Goal: Task Accomplishment & Management: Use online tool/utility

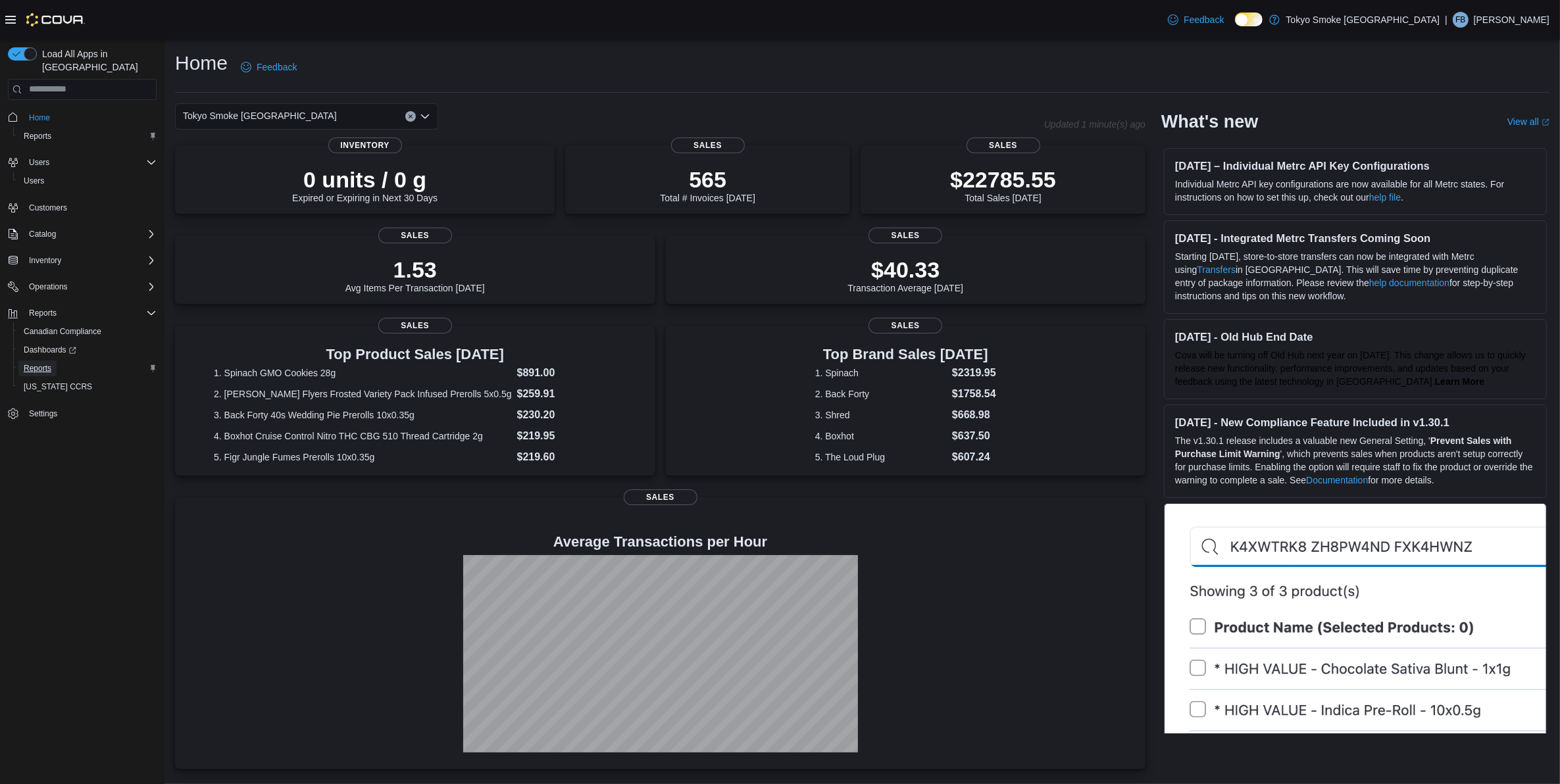
click at [39, 363] on span "Reports" at bounding box center [37, 368] width 27 height 11
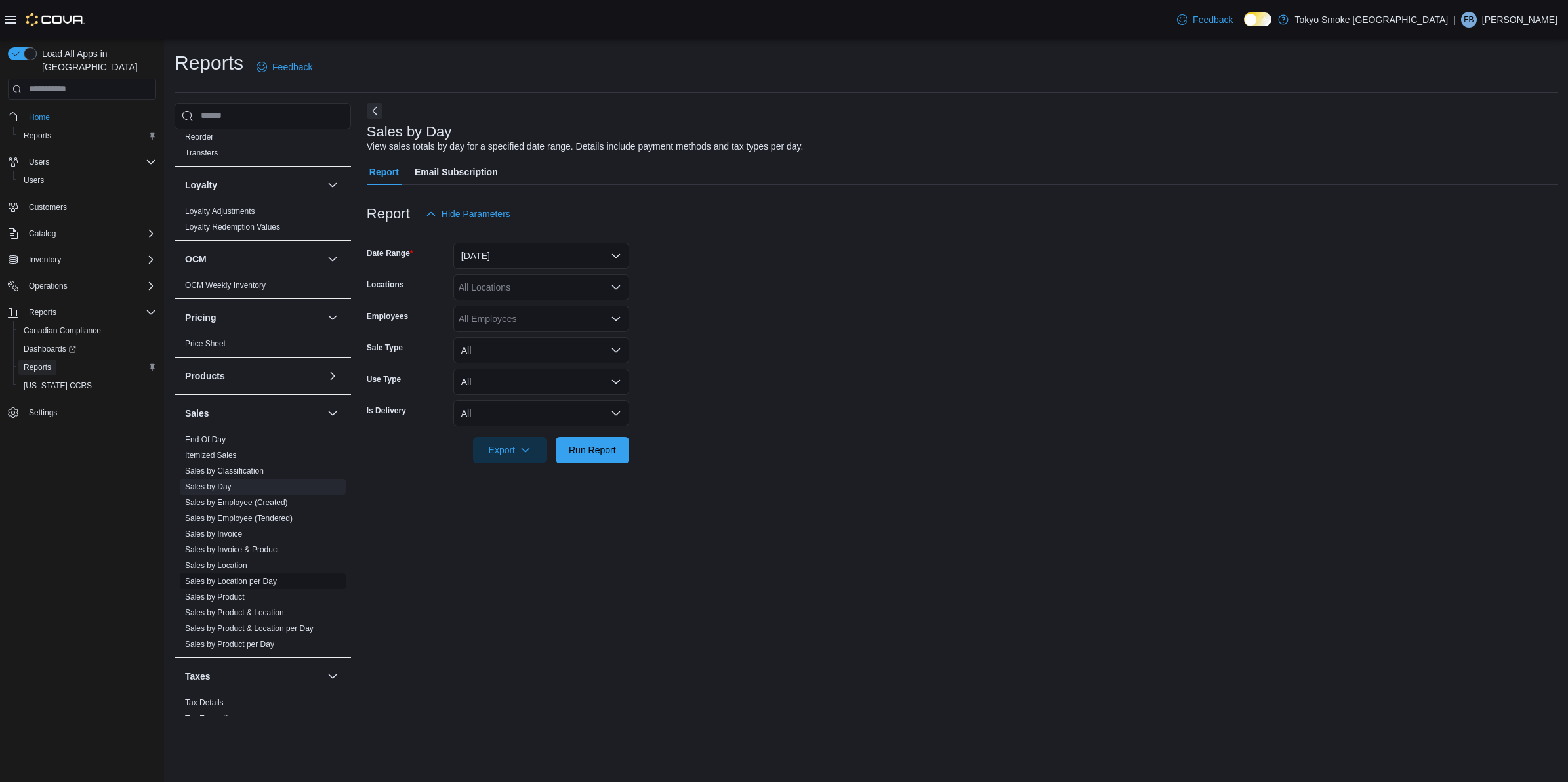
scroll to position [622, 0]
click at [212, 456] on link "Sales by Day" at bounding box center [209, 458] width 47 height 9
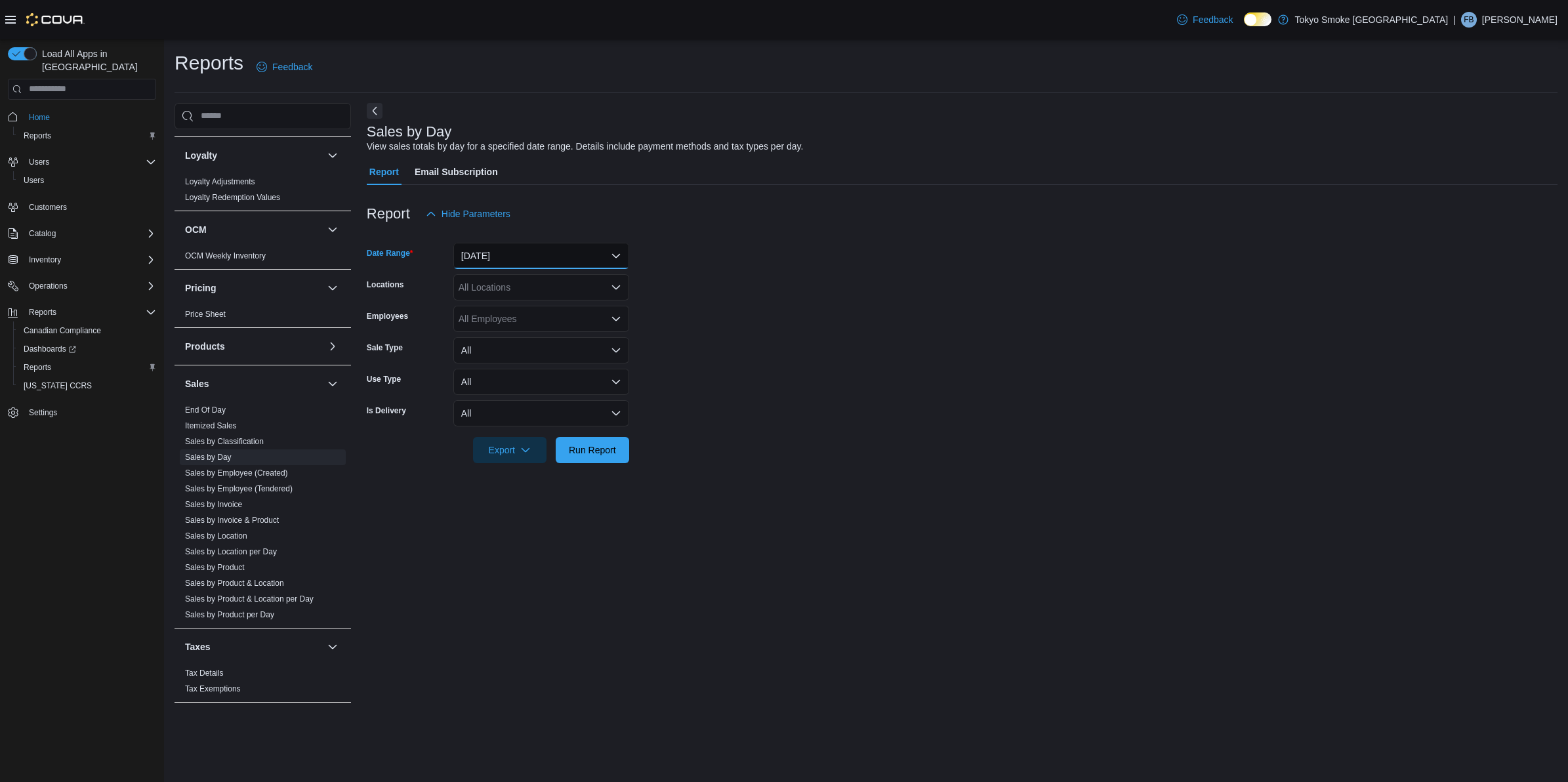
click at [542, 256] on button "[DATE]" at bounding box center [541, 256] width 176 height 26
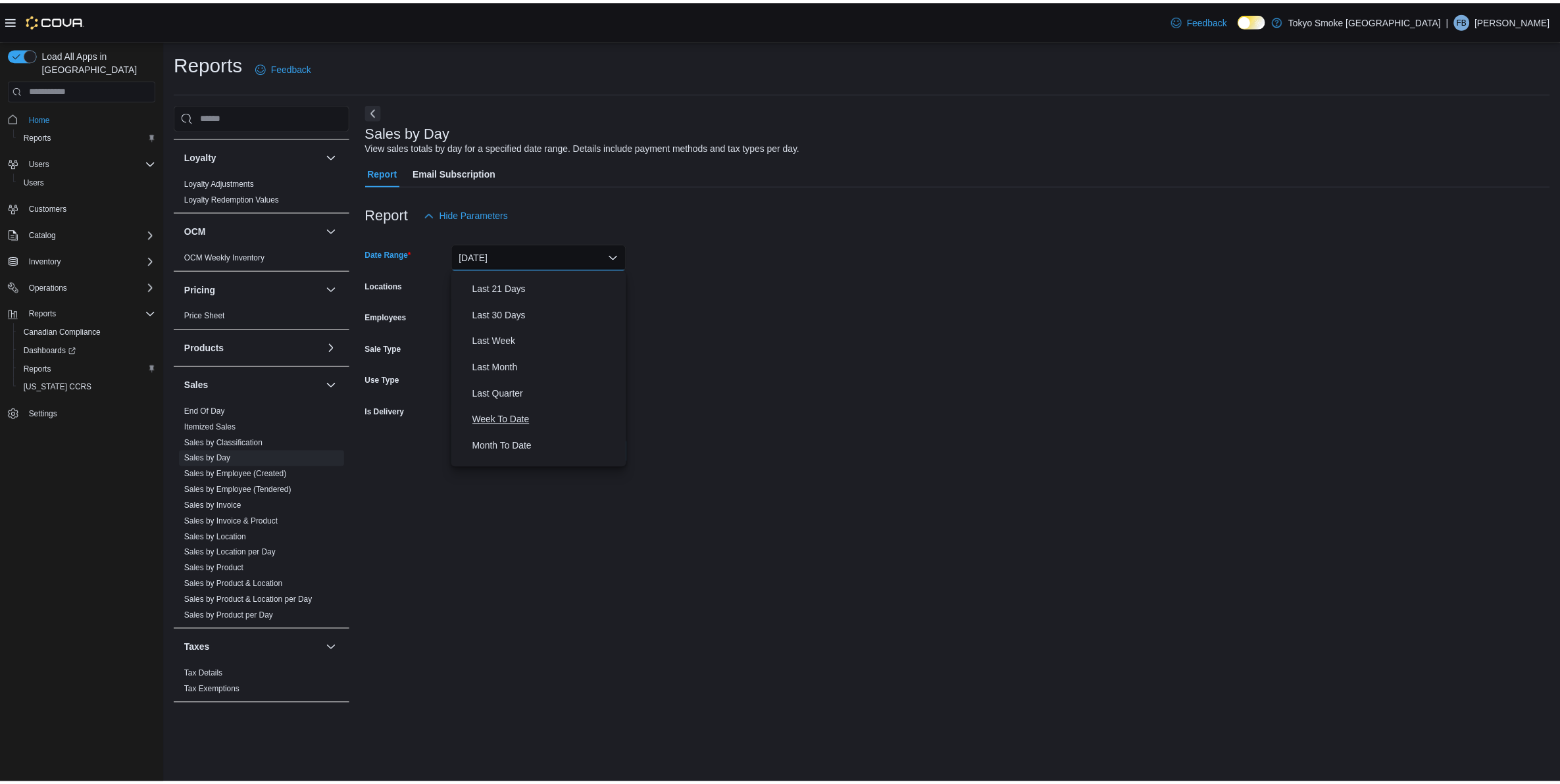
scroll to position [165, 0]
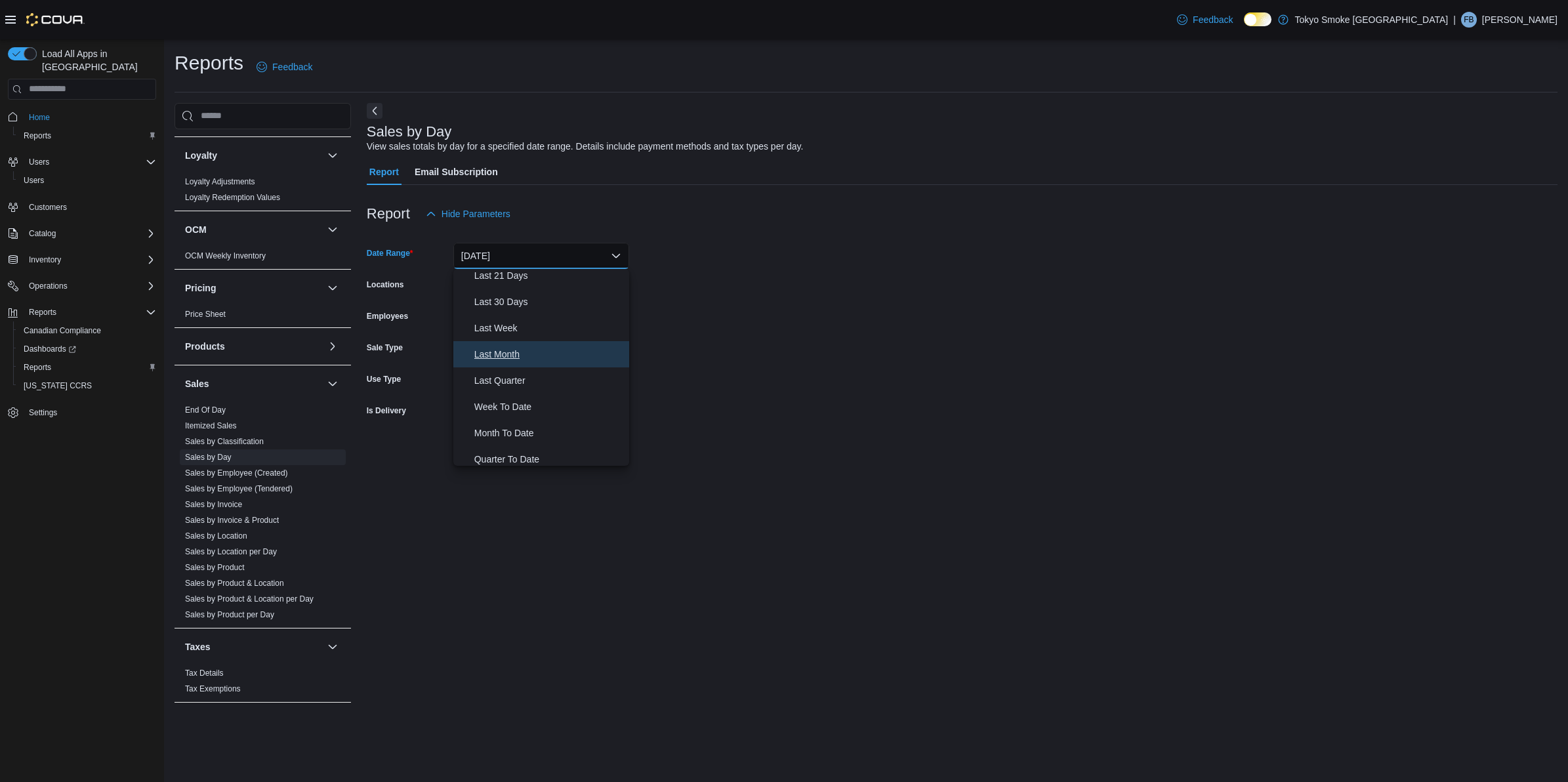
click at [515, 349] on span "Last Month" at bounding box center [549, 354] width 150 height 16
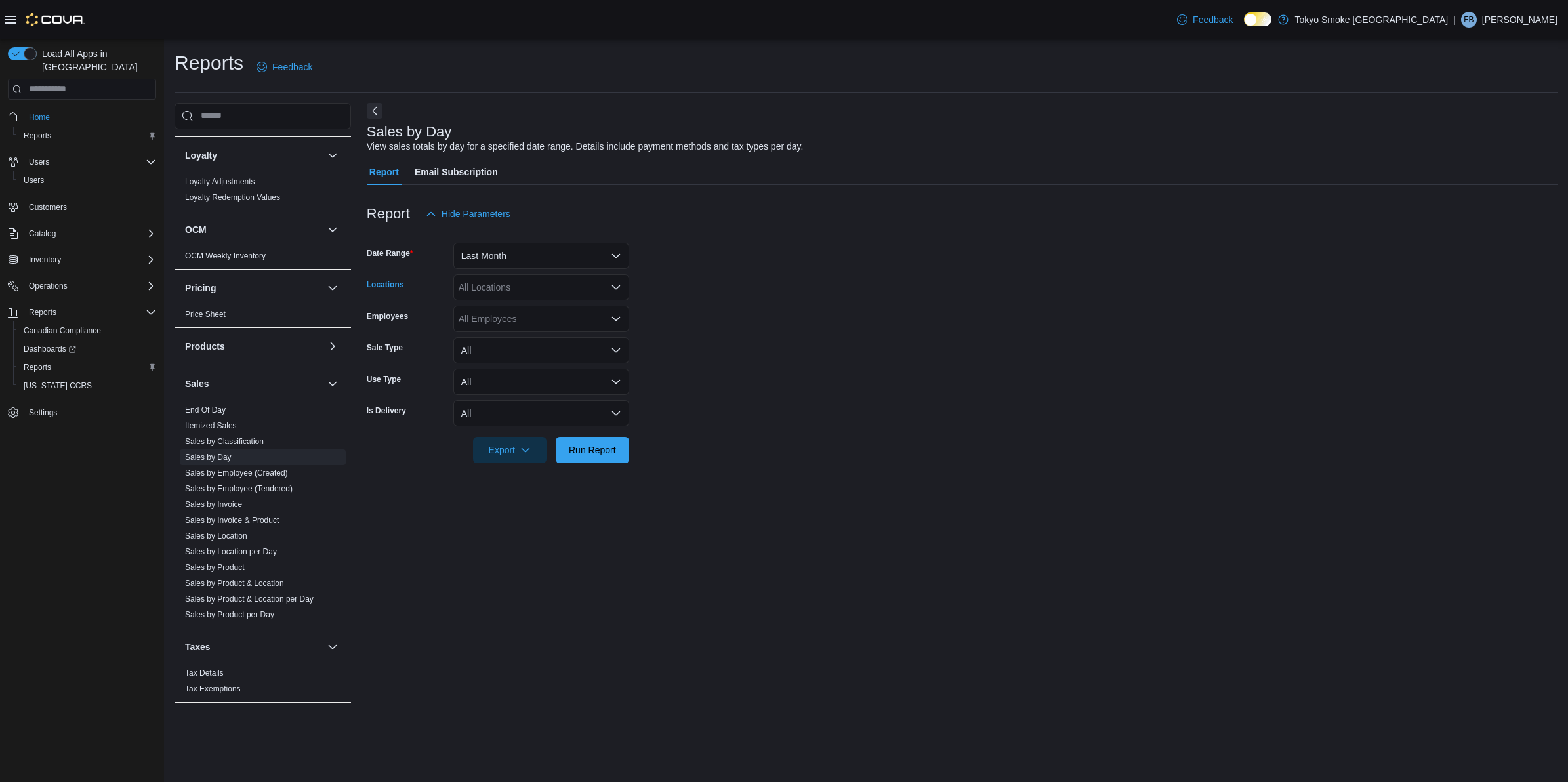
click at [525, 292] on div "All Locations" at bounding box center [541, 287] width 176 height 26
type input "**"
click at [559, 309] on span "[GEOGRAPHIC_DATA][PERSON_NAME]" at bounding box center [567, 309] width 171 height 13
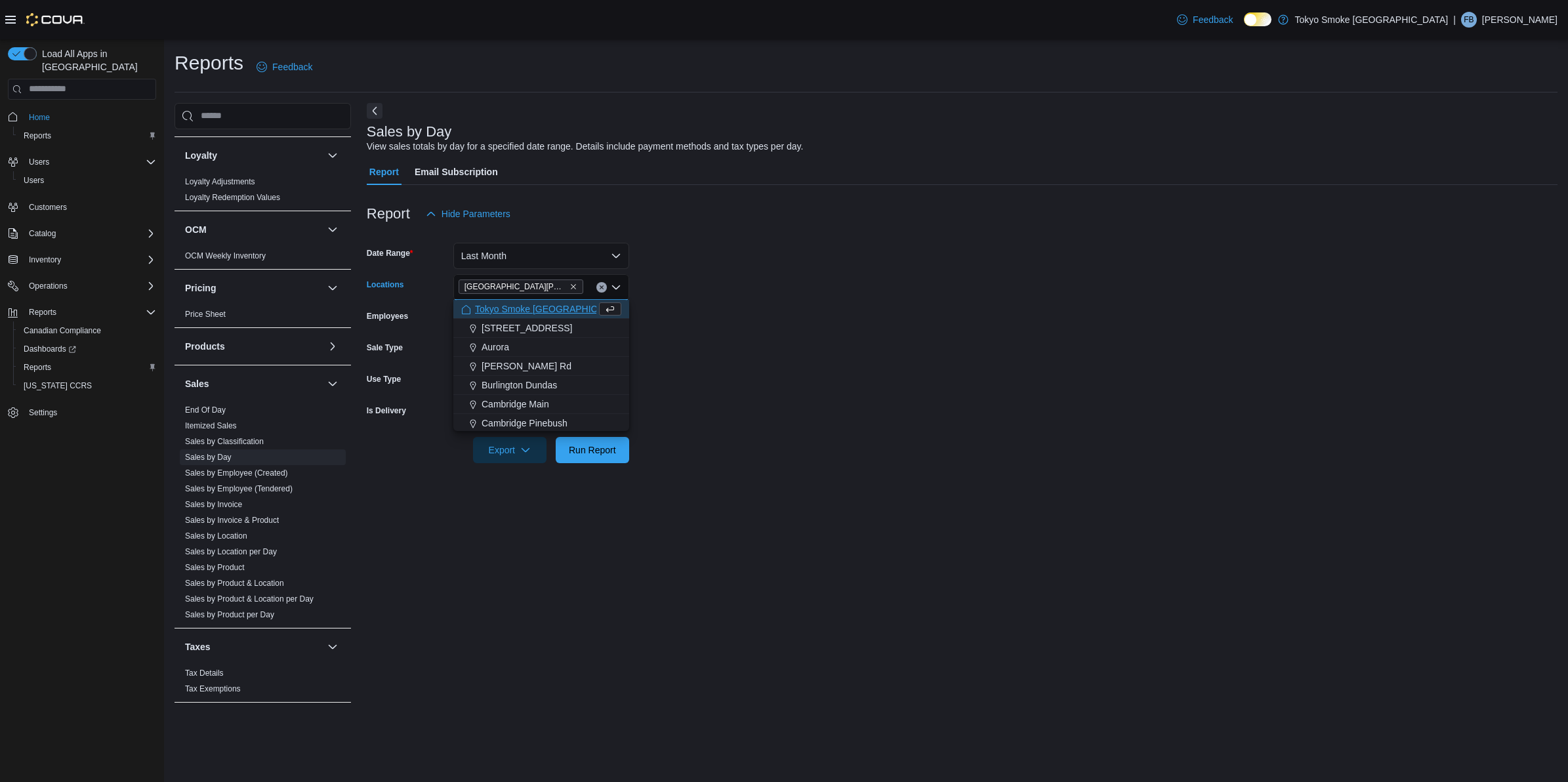
click at [756, 293] on form "Date Range Last Month Locations [GEOGRAPHIC_DATA] [PERSON_NAME][GEOGRAPHIC_DATA…" at bounding box center [962, 345] width 1191 height 236
click at [607, 457] on span "Run Report" at bounding box center [592, 449] width 57 height 26
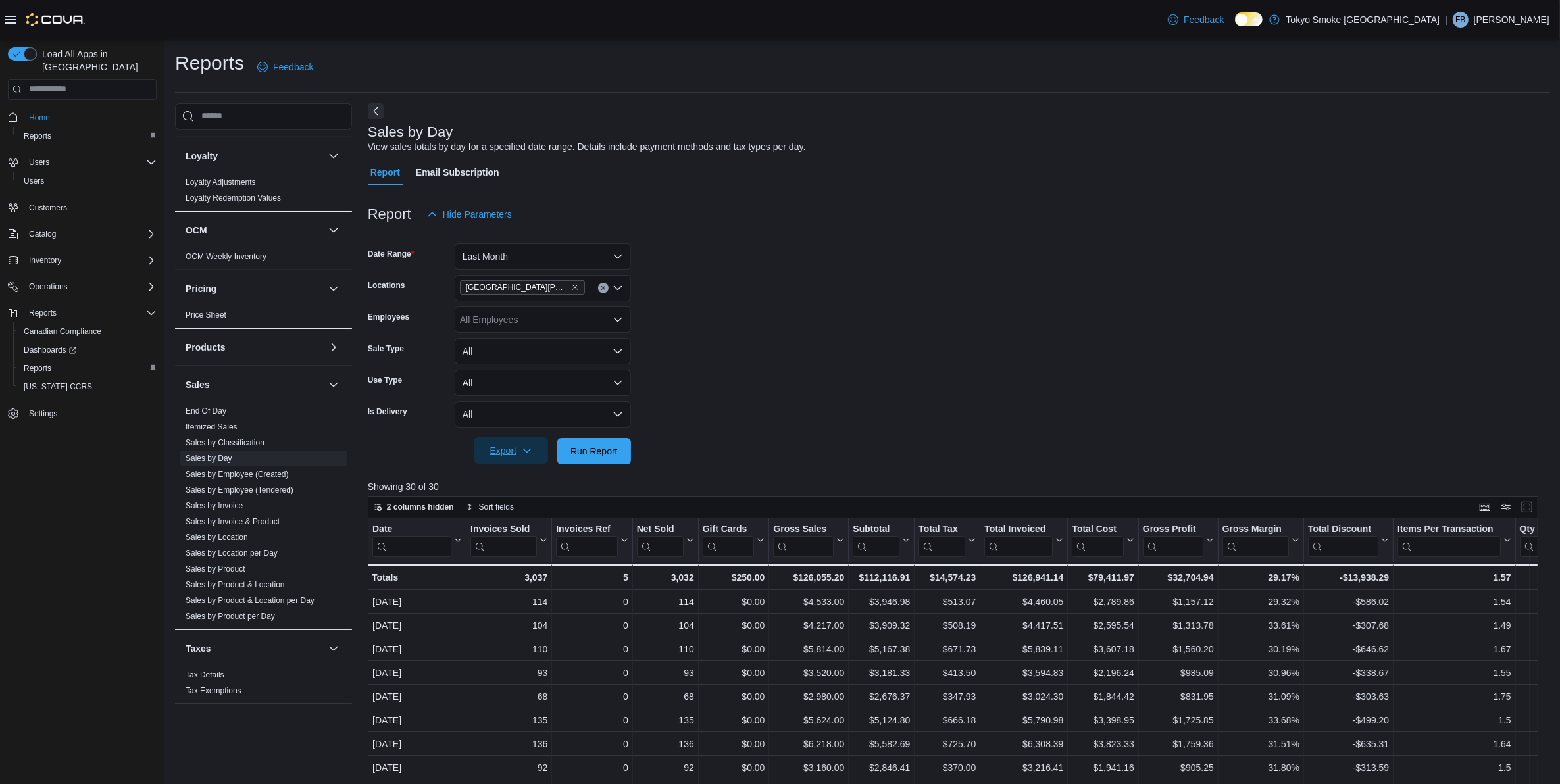
click at [514, 458] on span "Export" at bounding box center [511, 450] width 58 height 27
click at [513, 472] on span "Export to Excel" at bounding box center [513, 477] width 59 height 11
click at [910, 382] on form "Date Range Last Month Locations [GEOGRAPHIC_DATA] [PERSON_NAME][GEOGRAPHIC_DATA…" at bounding box center [959, 346] width 1182 height 237
click at [238, 442] on link "Sales by Classification" at bounding box center [225, 443] width 79 height 9
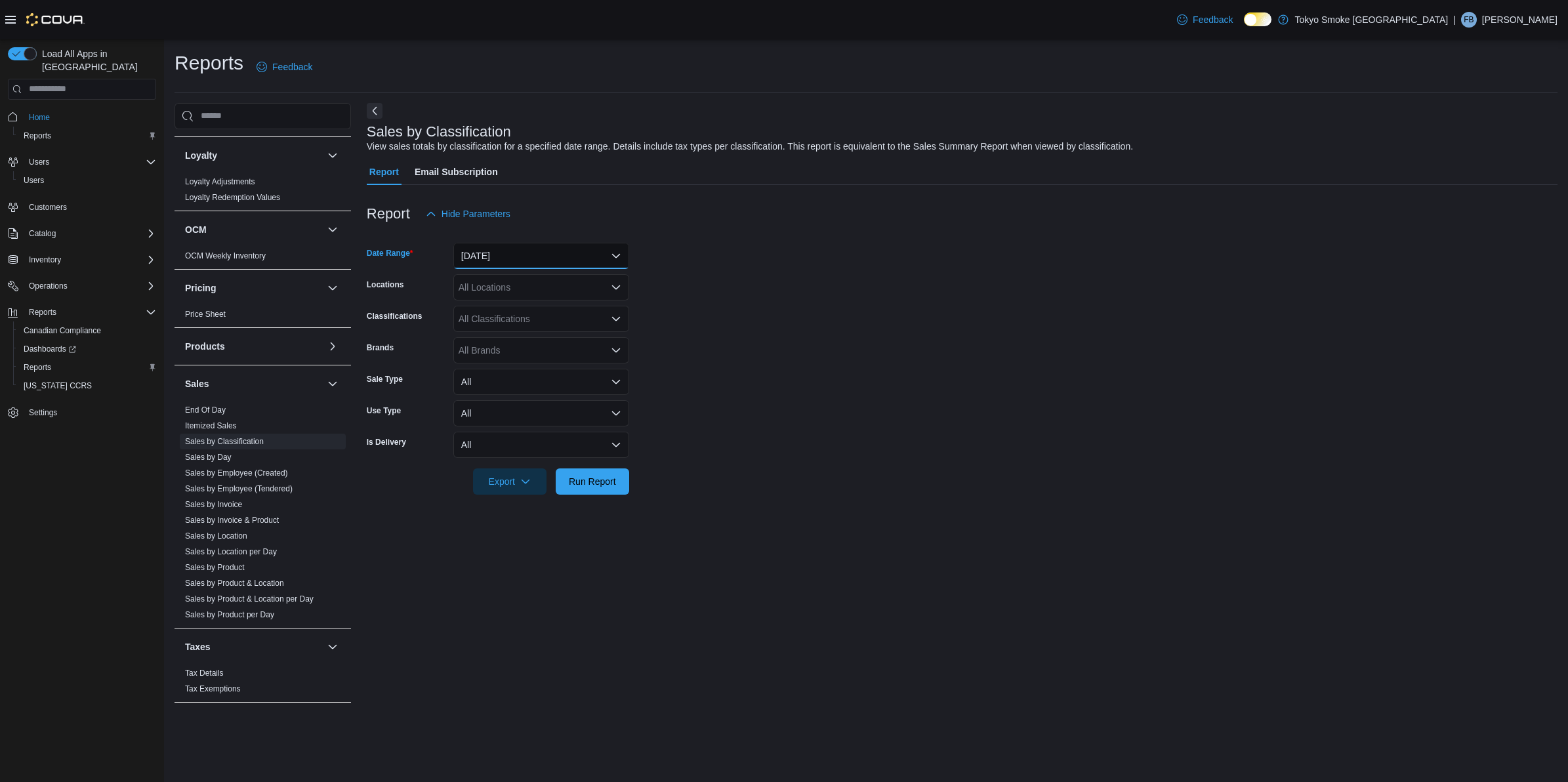
click at [553, 263] on button "[DATE]" at bounding box center [541, 256] width 176 height 26
click at [217, 457] on link "Sales by Day" at bounding box center [209, 458] width 47 height 9
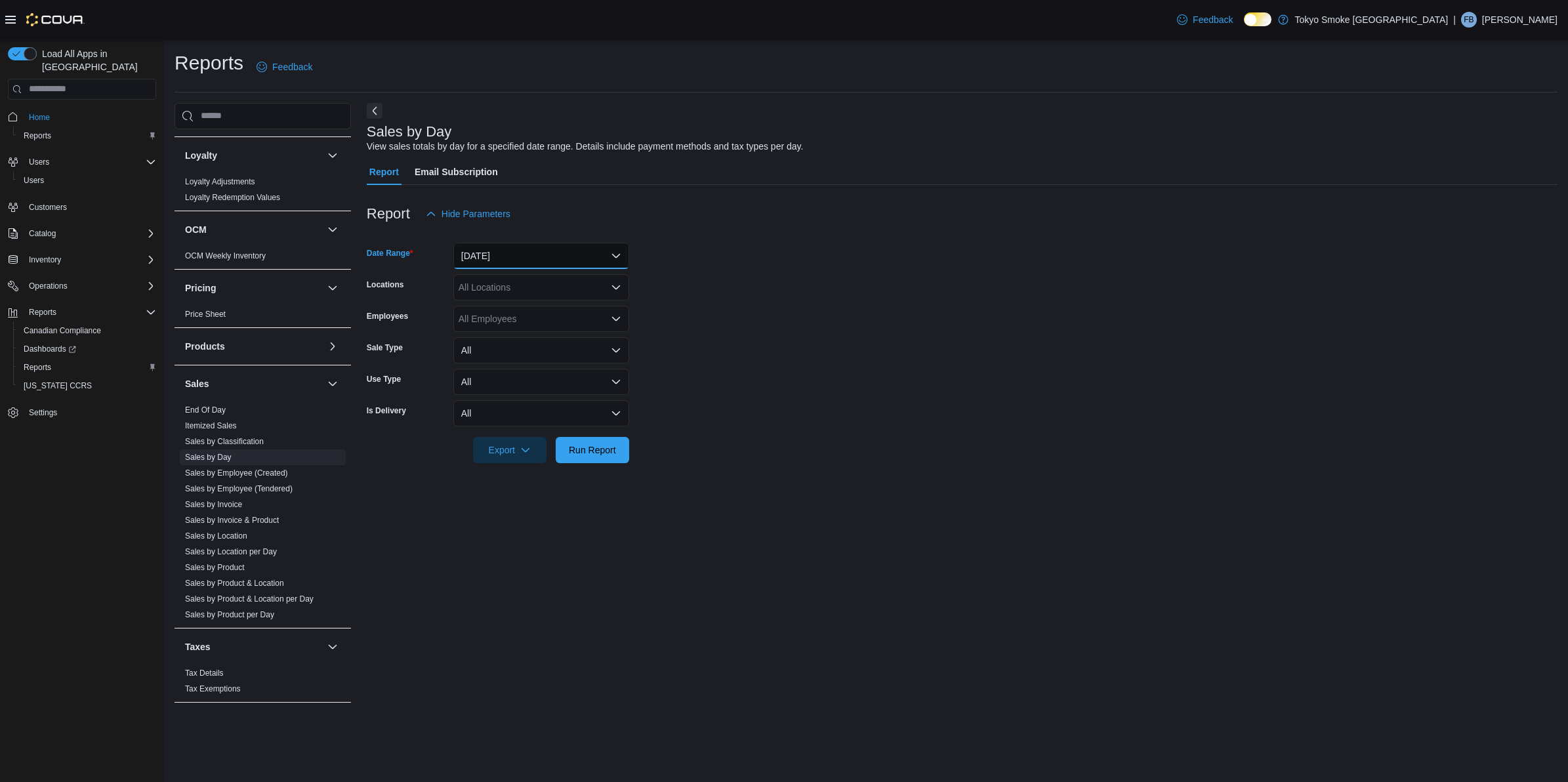
click at [526, 253] on button "[DATE]" at bounding box center [541, 256] width 176 height 26
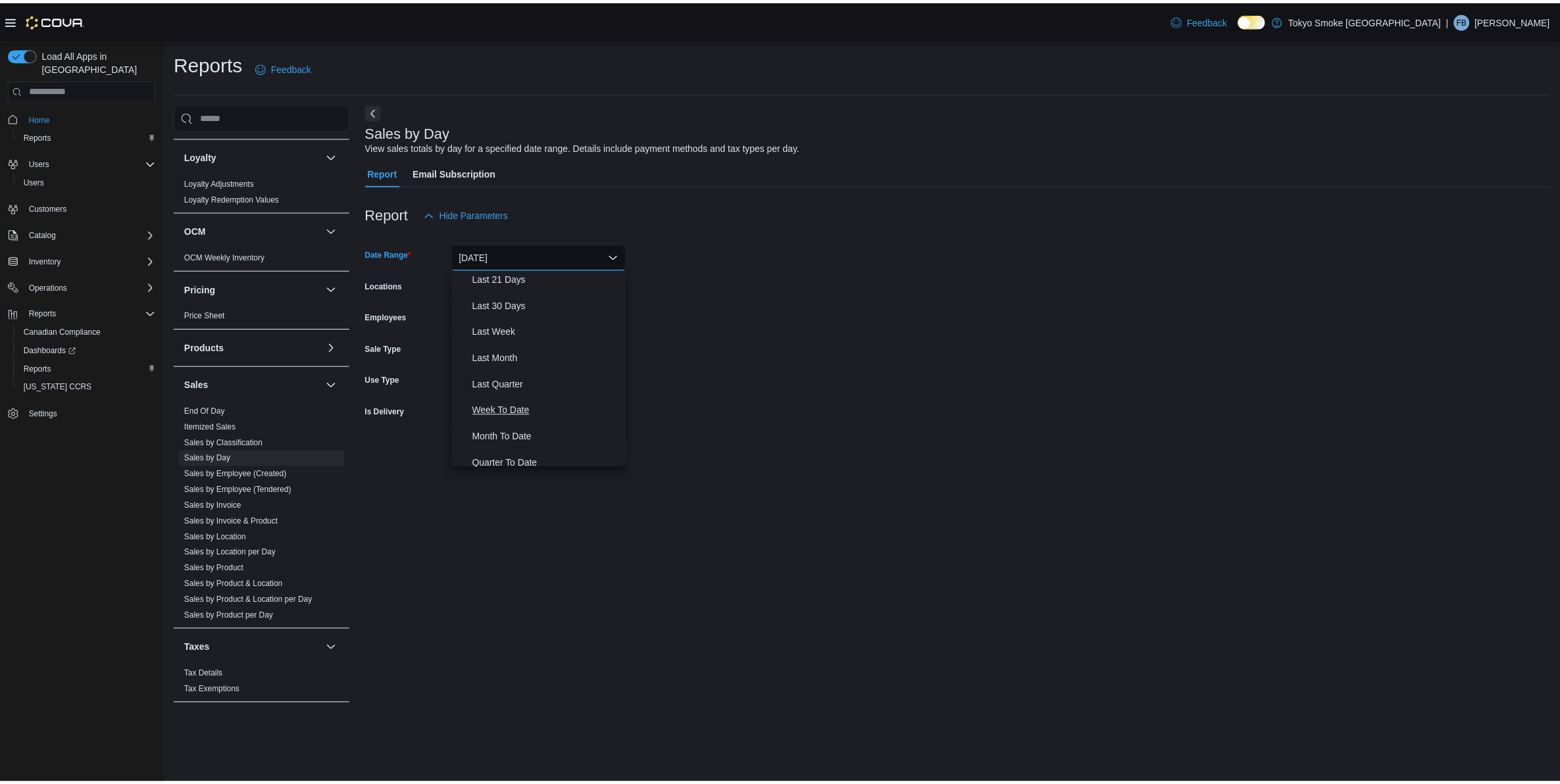
scroll to position [165, 0]
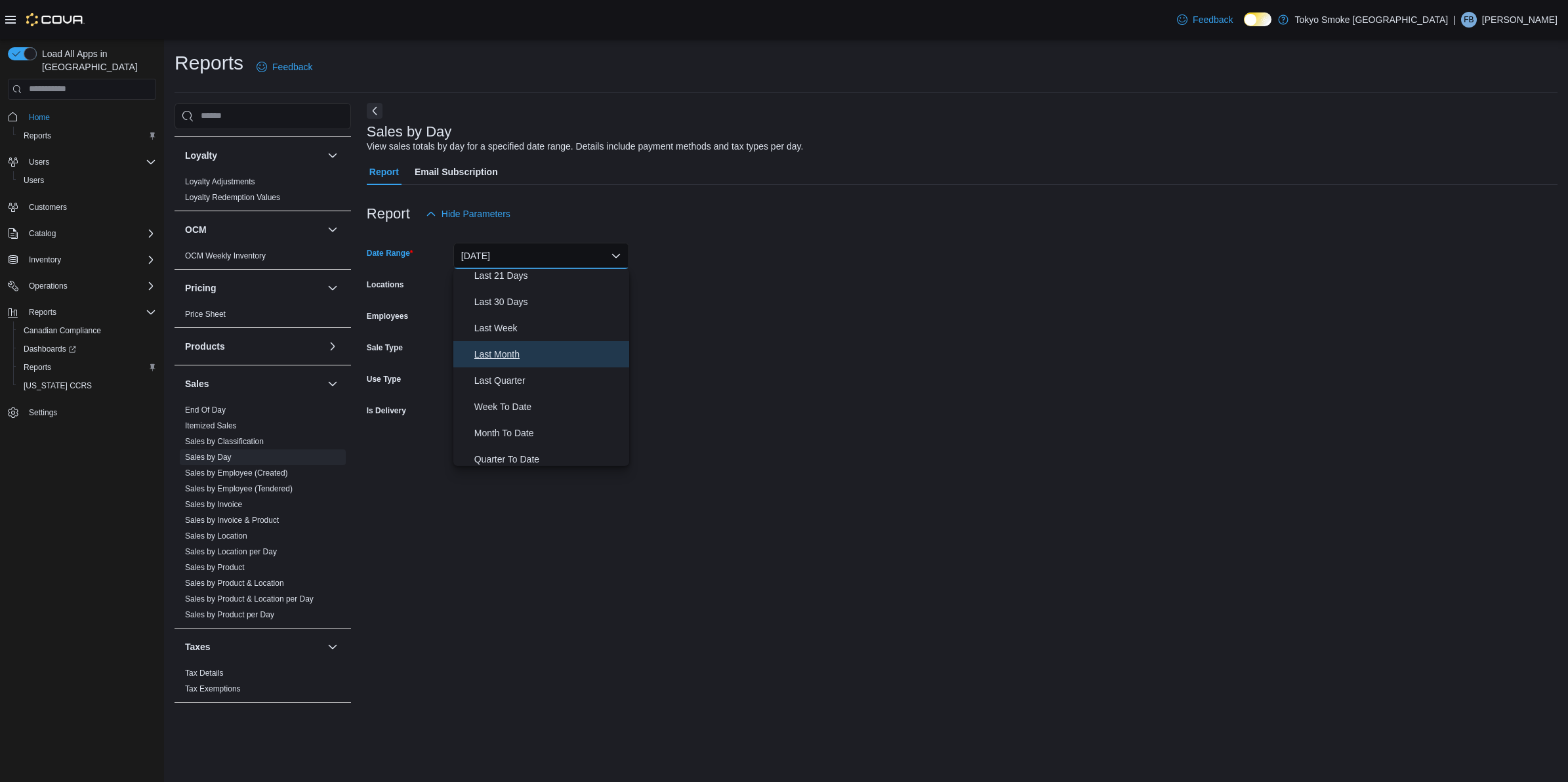
click at [522, 355] on span "Last Month" at bounding box center [549, 354] width 150 height 16
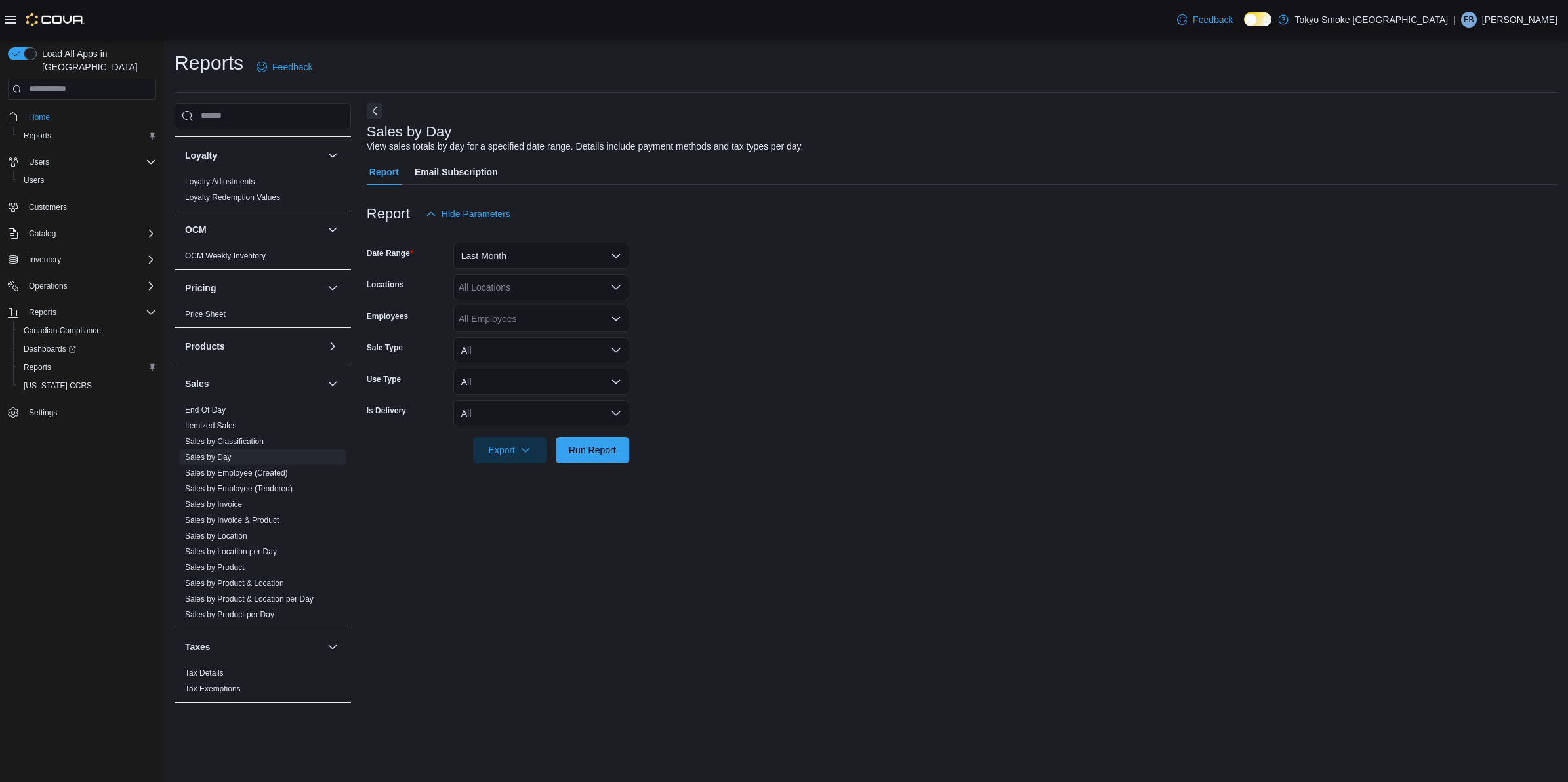
click at [587, 303] on form "Date Range Last Month Locations All Locations Employees All Employees Sale Type…" at bounding box center [962, 345] width 1191 height 236
click at [593, 292] on div "All Locations" at bounding box center [541, 287] width 176 height 26
type input "***"
click at [592, 317] on button "[GEOGRAPHIC_DATA][PERSON_NAME]" at bounding box center [541, 309] width 176 height 19
click at [937, 433] on div at bounding box center [962, 432] width 1191 height 11
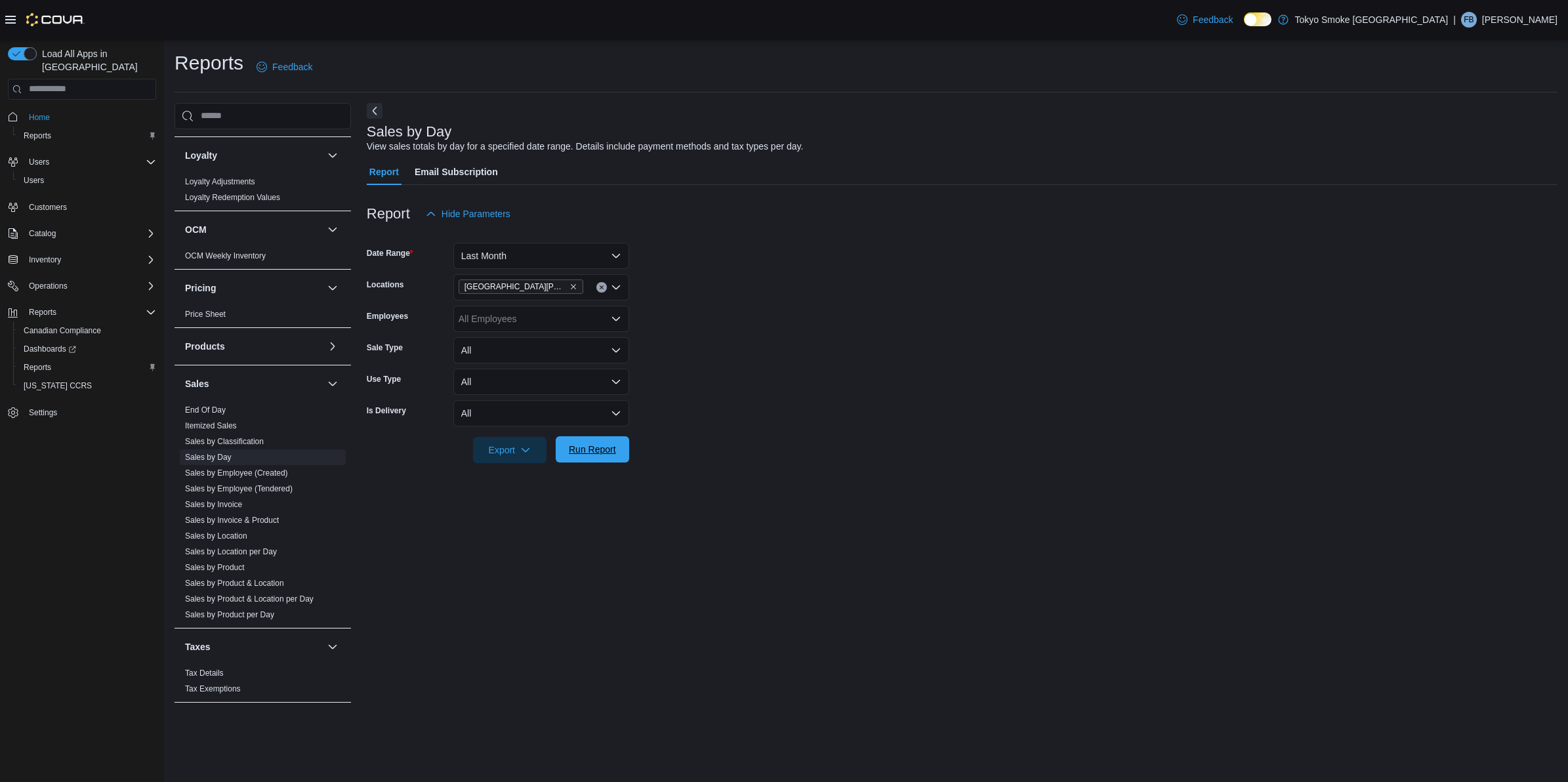
click at [575, 454] on span "Run Report" at bounding box center [592, 449] width 47 height 13
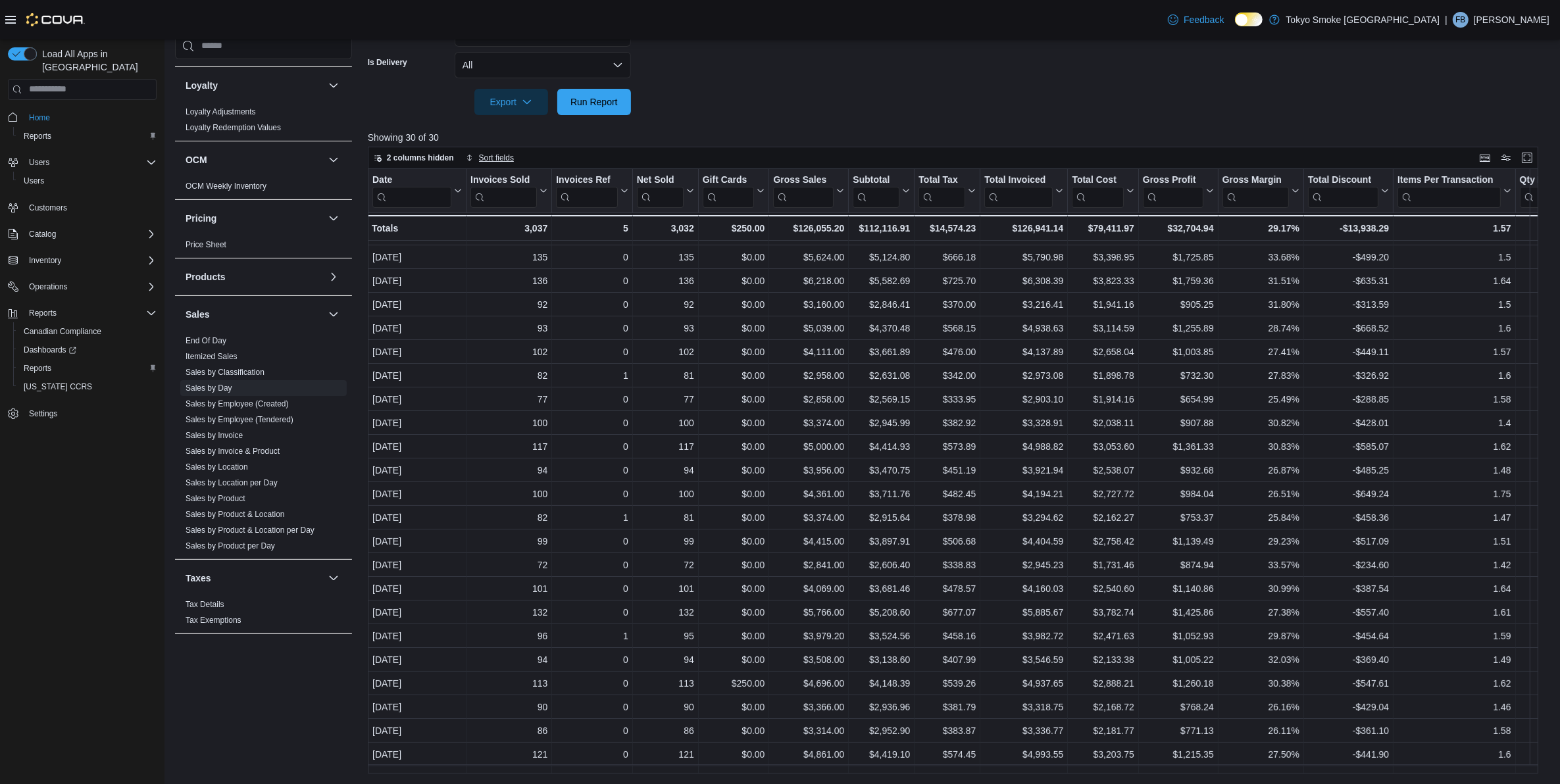
scroll to position [20, 0]
click at [514, 103] on span "Export" at bounding box center [511, 101] width 58 height 27
click at [510, 127] on span "Export to Excel" at bounding box center [513, 127] width 59 height 11
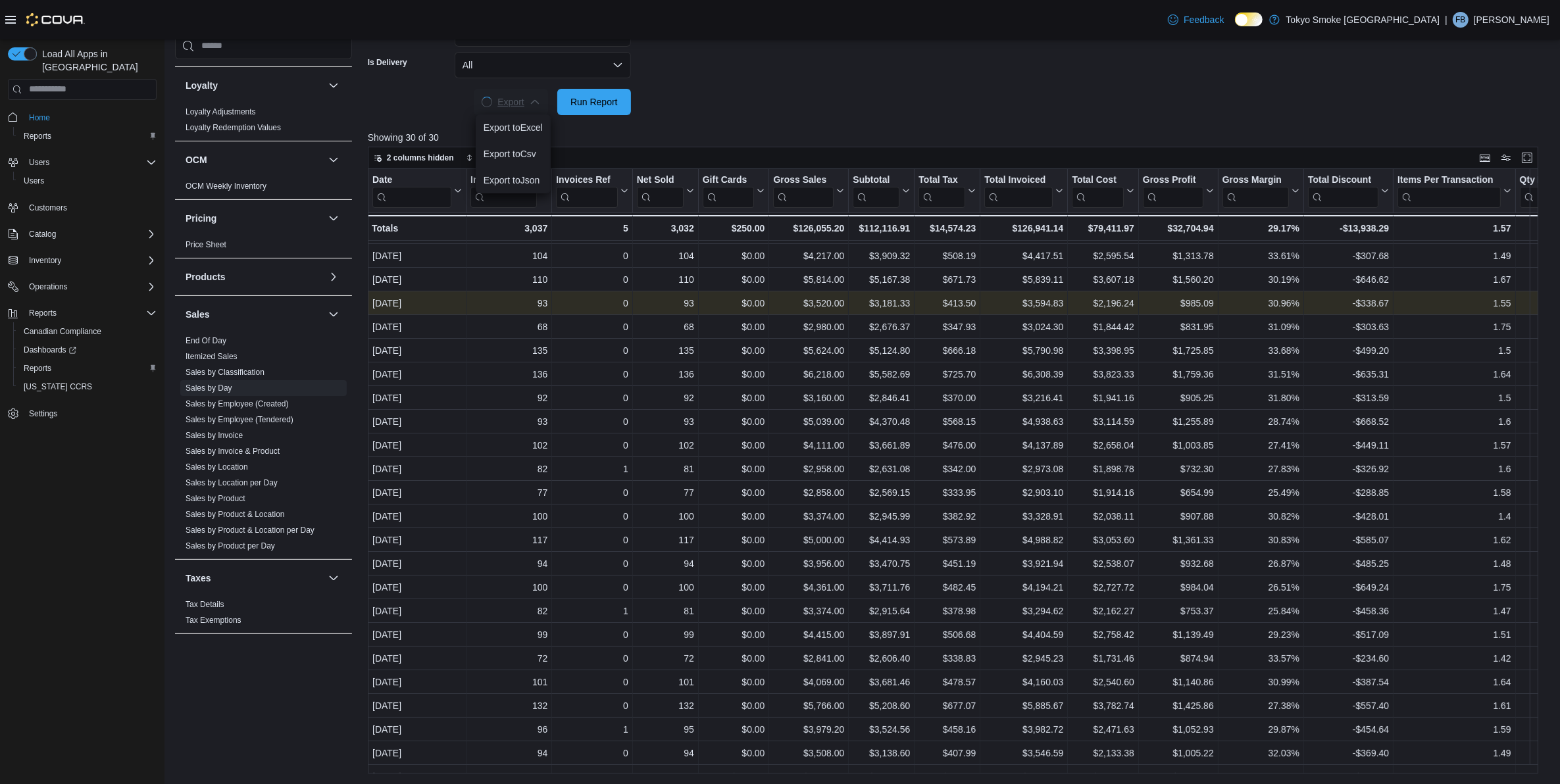
scroll to position [0, 0]
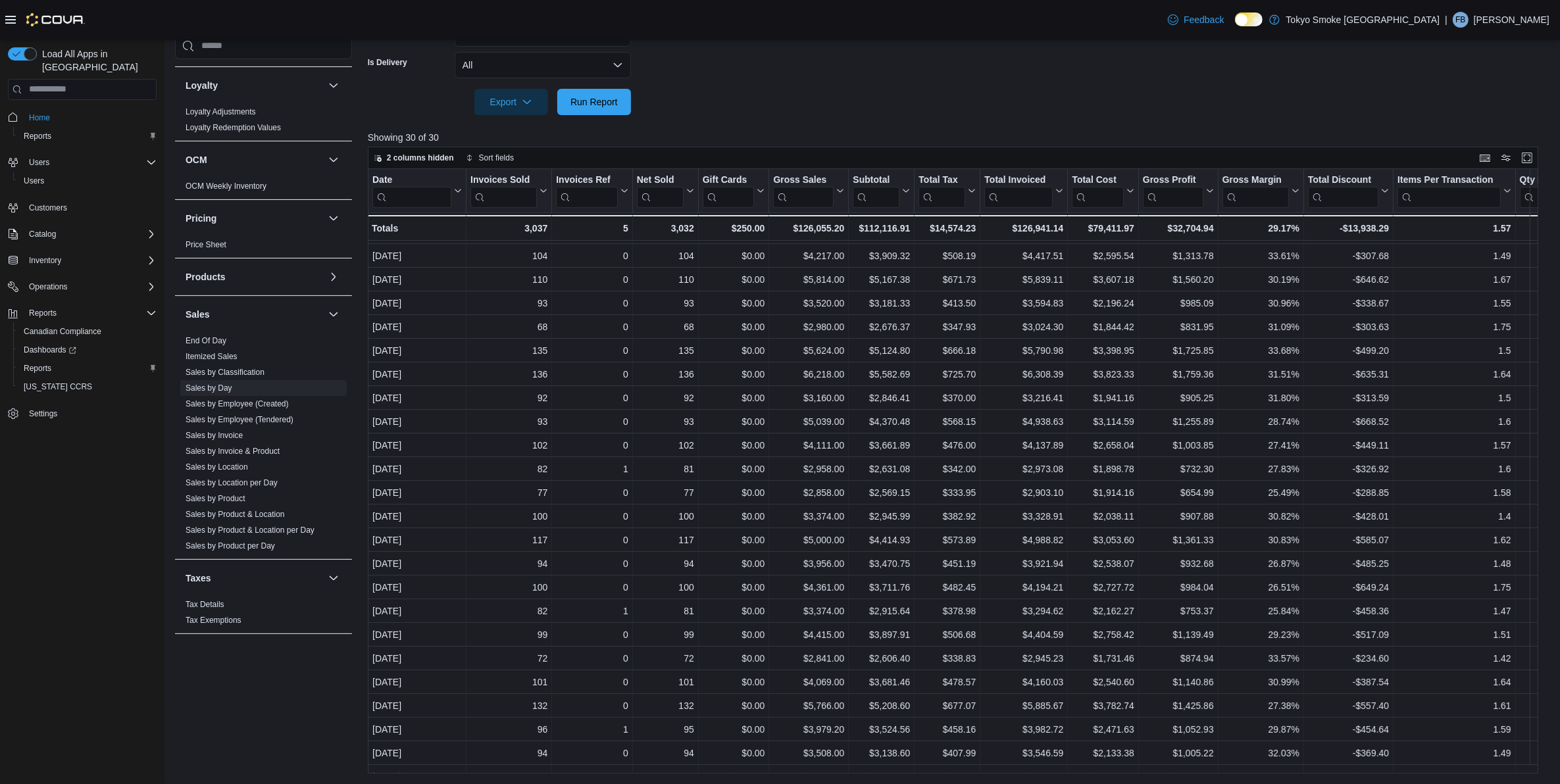
click at [242, 372] on link "Sales by Classification" at bounding box center [225, 372] width 79 height 9
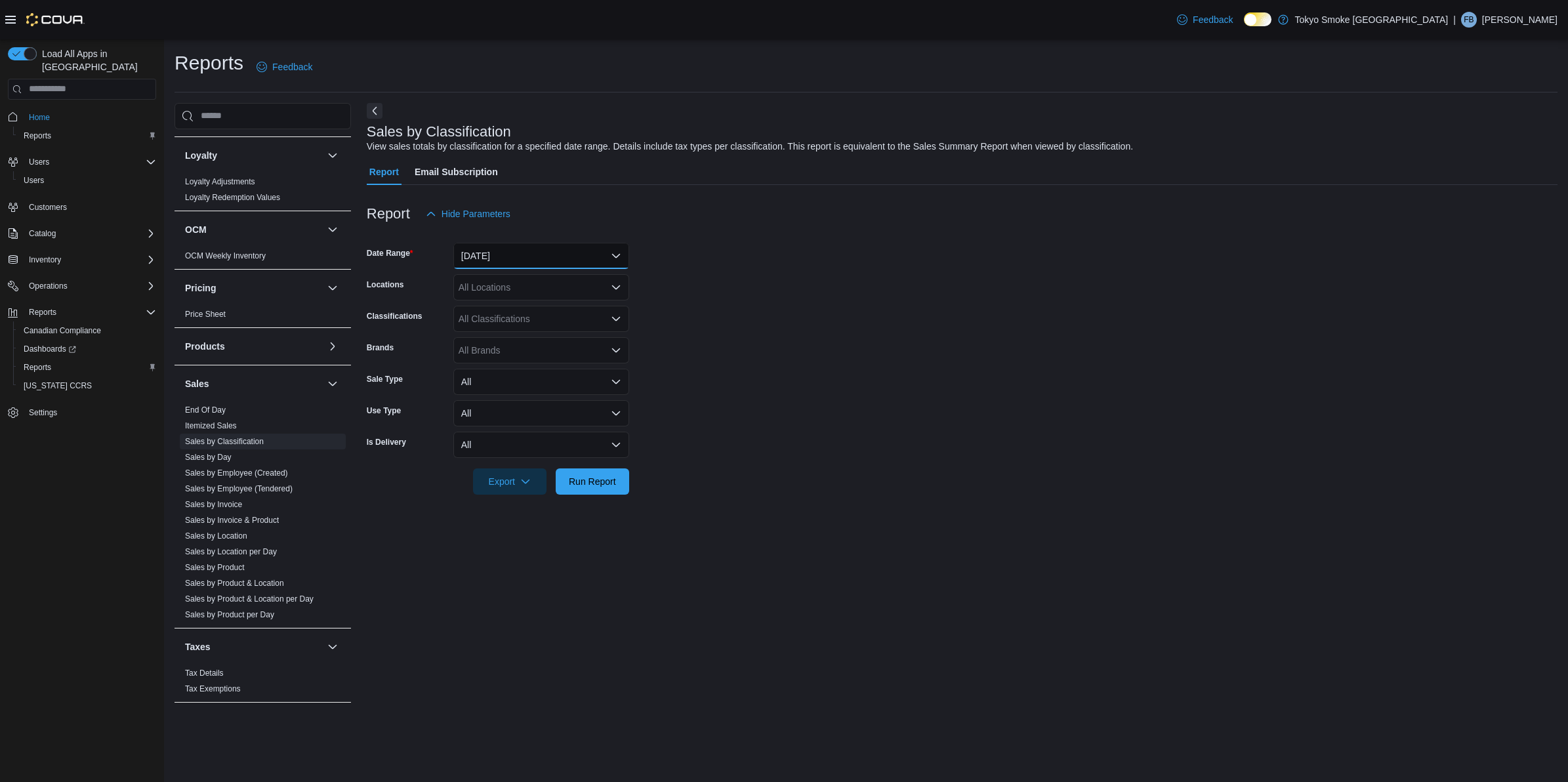
click at [513, 256] on button "[DATE]" at bounding box center [541, 256] width 176 height 26
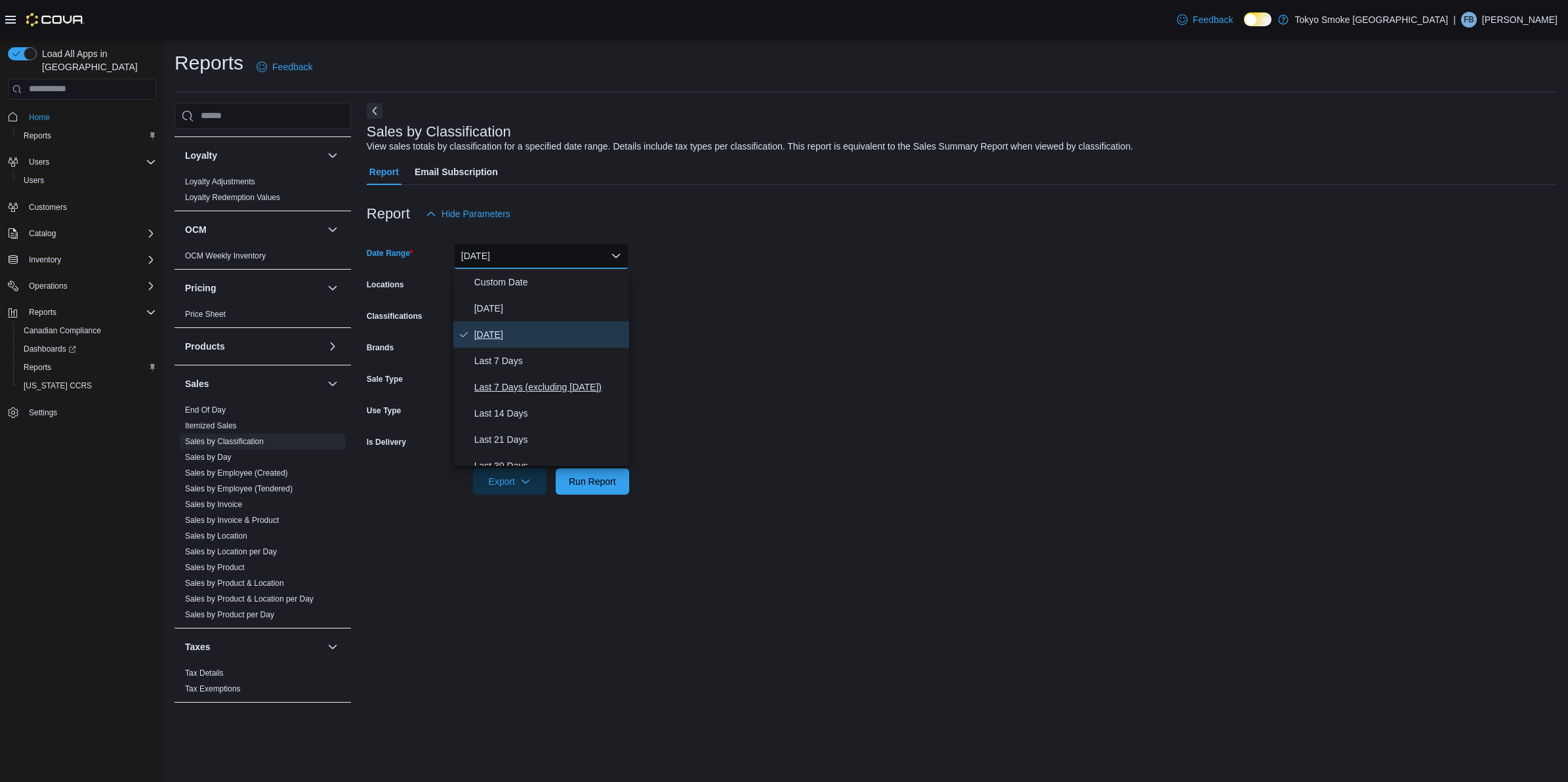
scroll to position [82, 0]
click at [504, 435] on span "Last Month" at bounding box center [549, 436] width 150 height 16
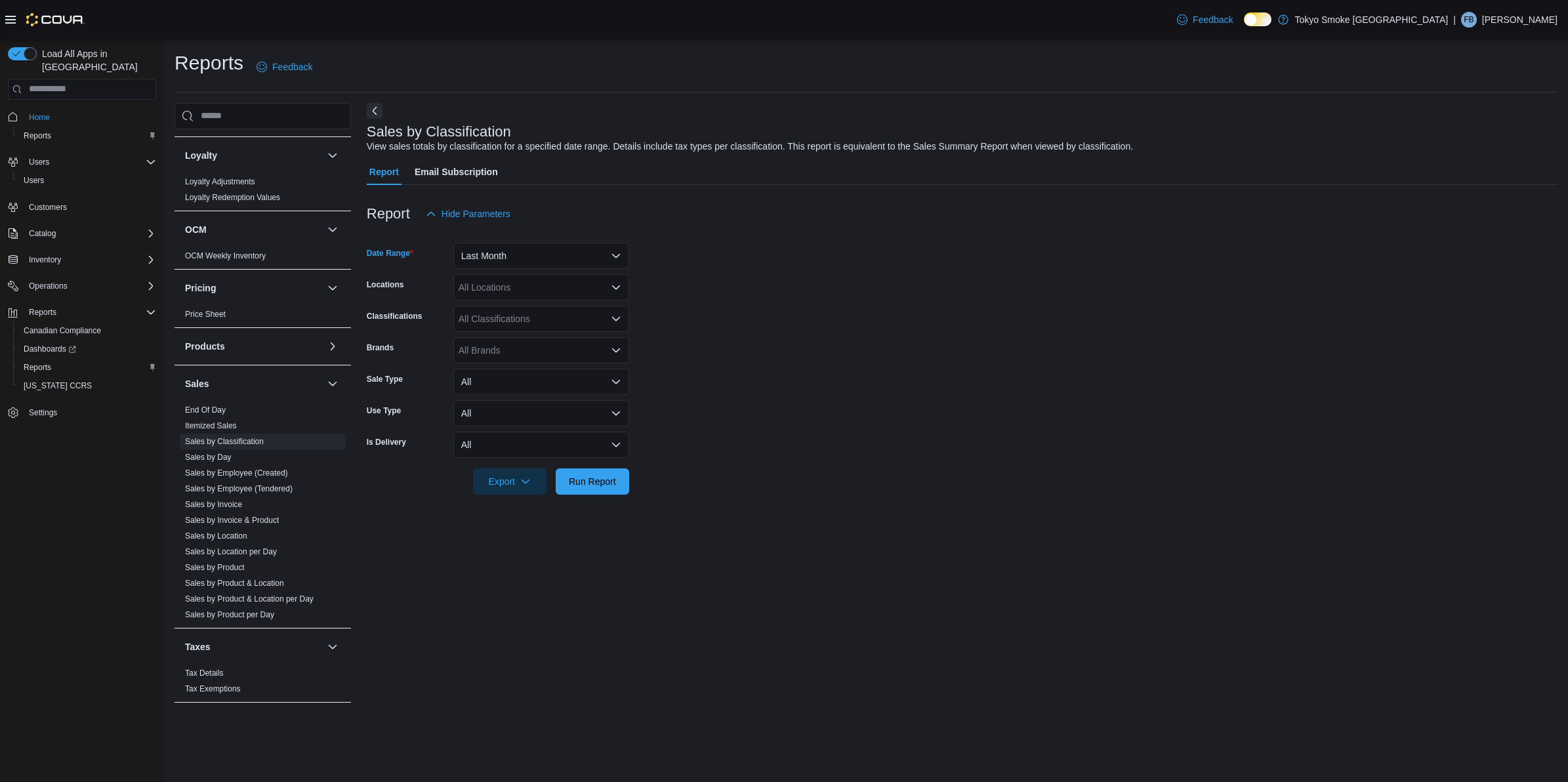
click at [528, 286] on div "All Locations" at bounding box center [541, 287] width 176 height 26
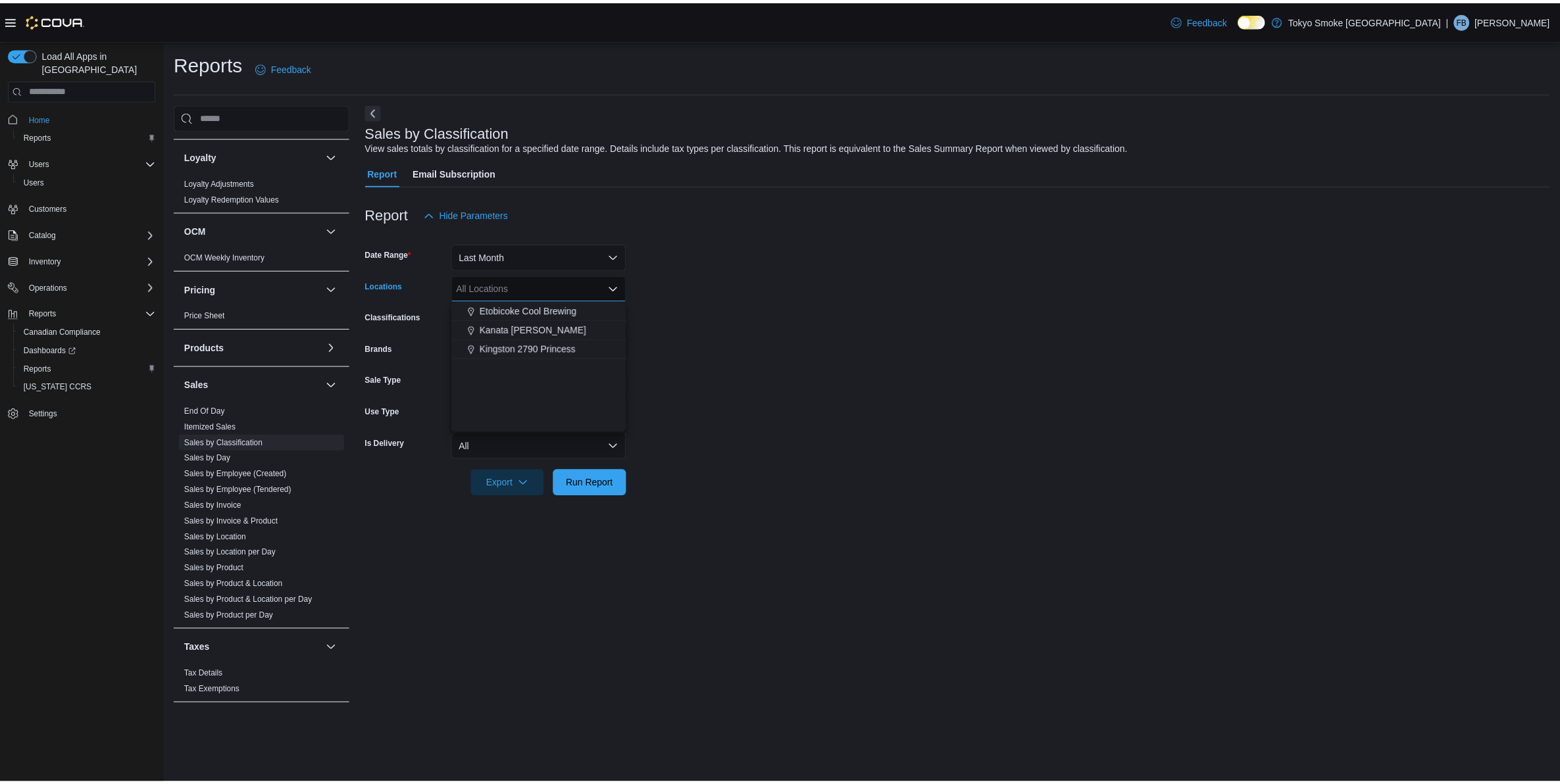
scroll to position [165, 0]
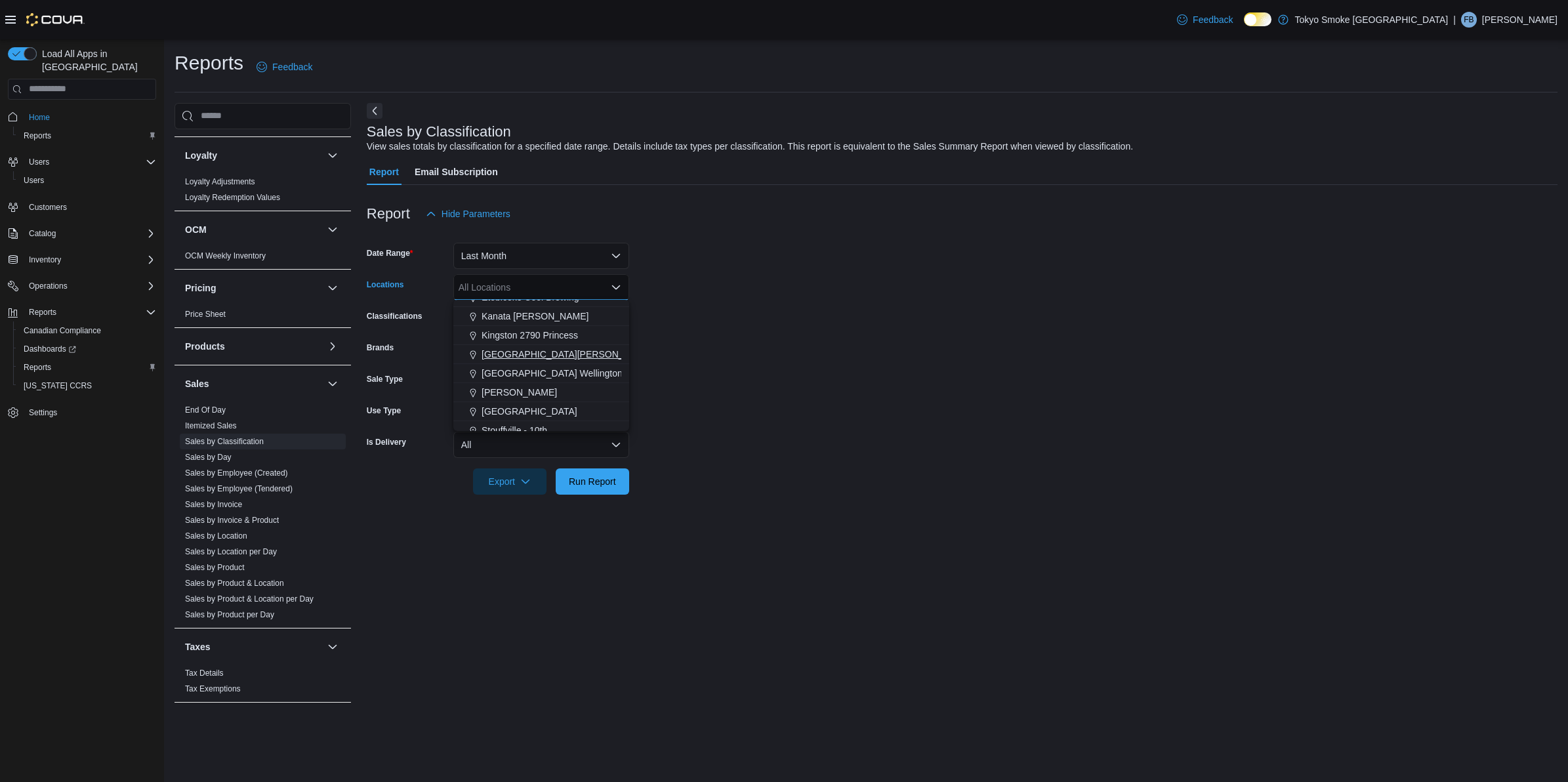
click at [526, 348] on span "[GEOGRAPHIC_DATA][PERSON_NAME]" at bounding box center [567, 354] width 171 height 13
click at [751, 339] on form "Date Range Last Month Locations [GEOGRAPHIC_DATA] [PERSON_NAME][GEOGRAPHIC_DATA…" at bounding box center [962, 361] width 1191 height 268
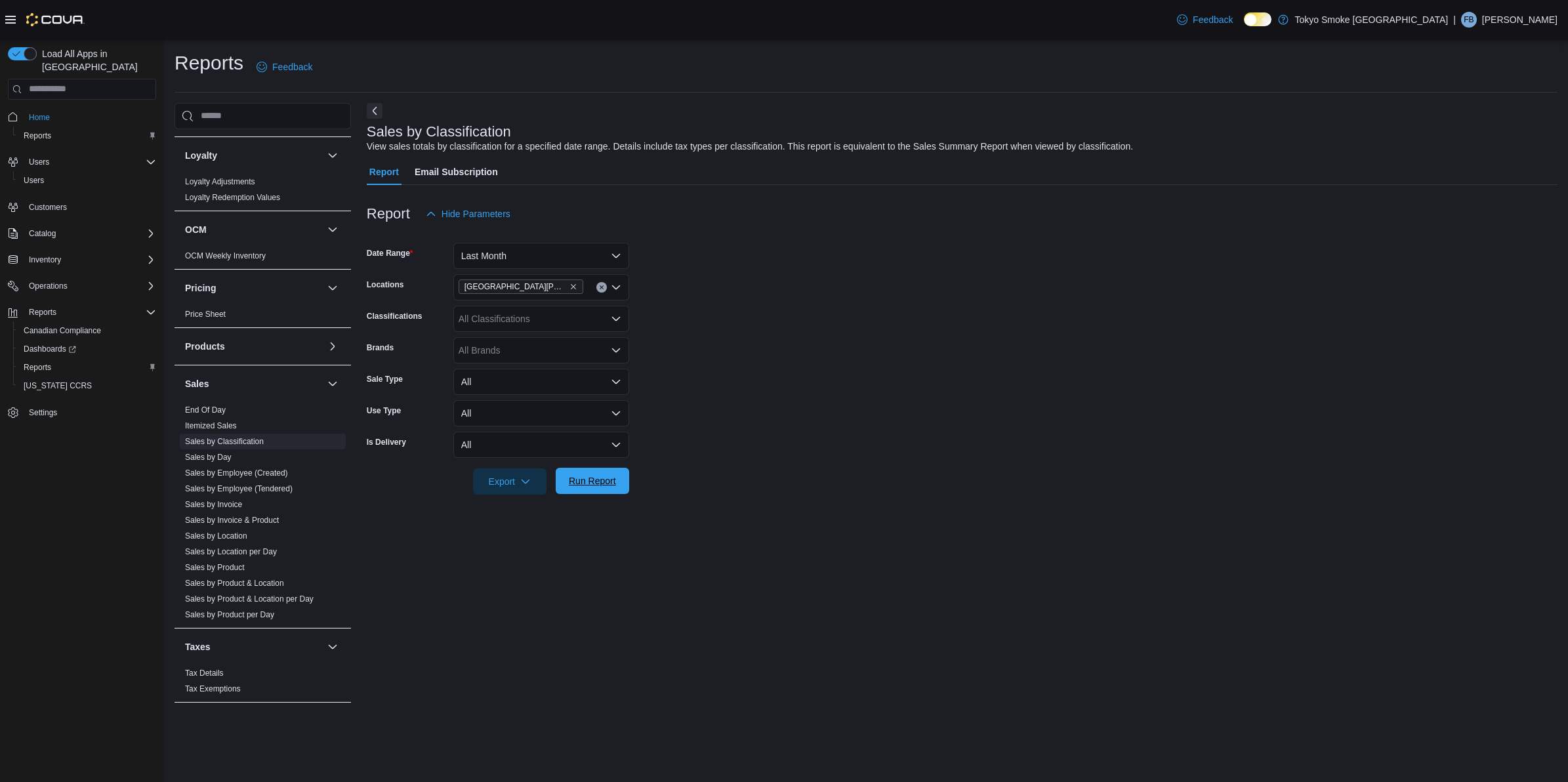
click at [591, 478] on span "Run Report" at bounding box center [592, 480] width 47 height 13
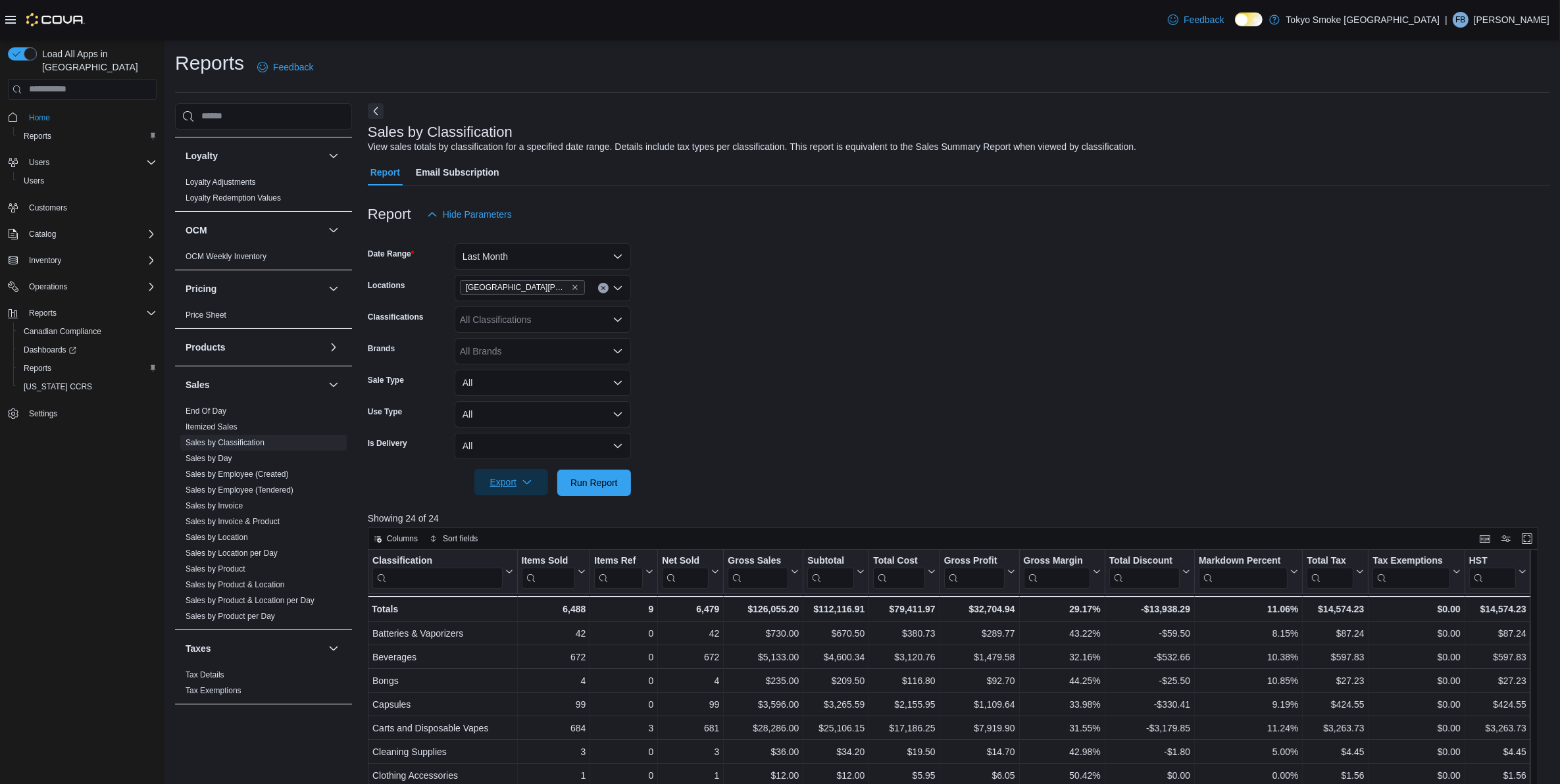
click at [513, 472] on span "Export" at bounding box center [511, 482] width 58 height 27
click at [510, 500] on button "Export to Excel" at bounding box center [513, 508] width 75 height 27
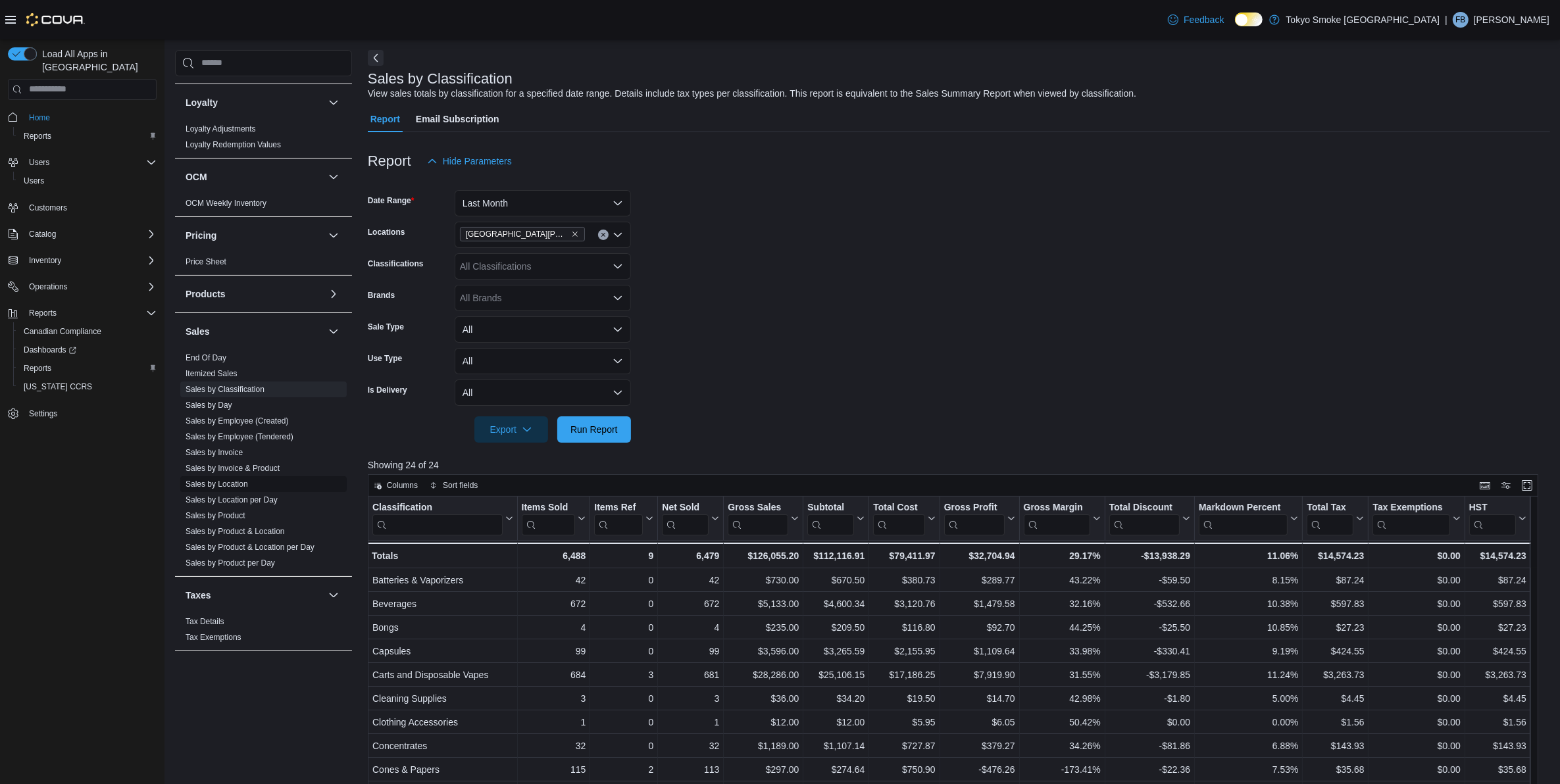
scroll to position [82, 0]
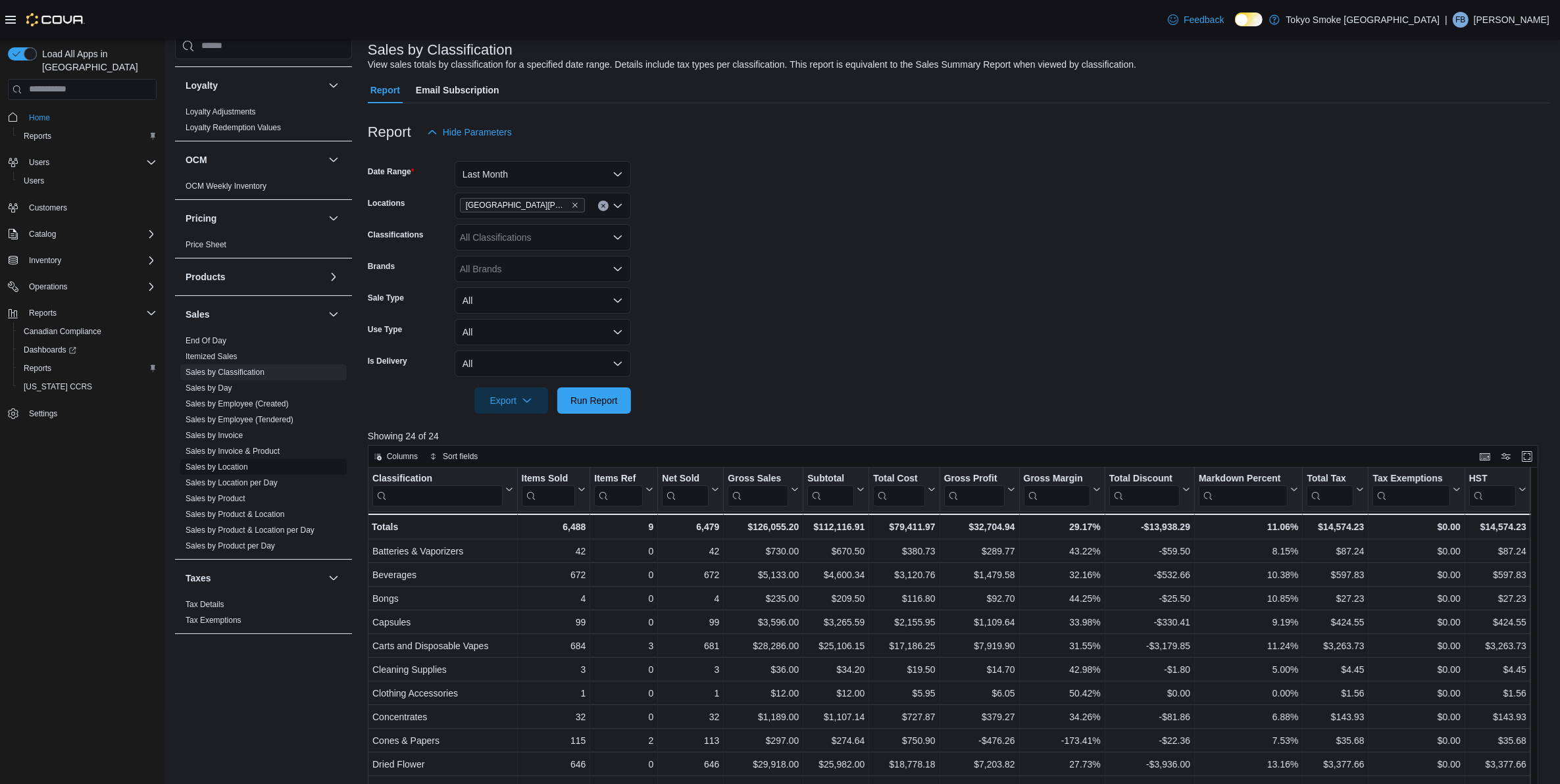
click at [225, 469] on link "Sales by Location" at bounding box center [217, 467] width 62 height 9
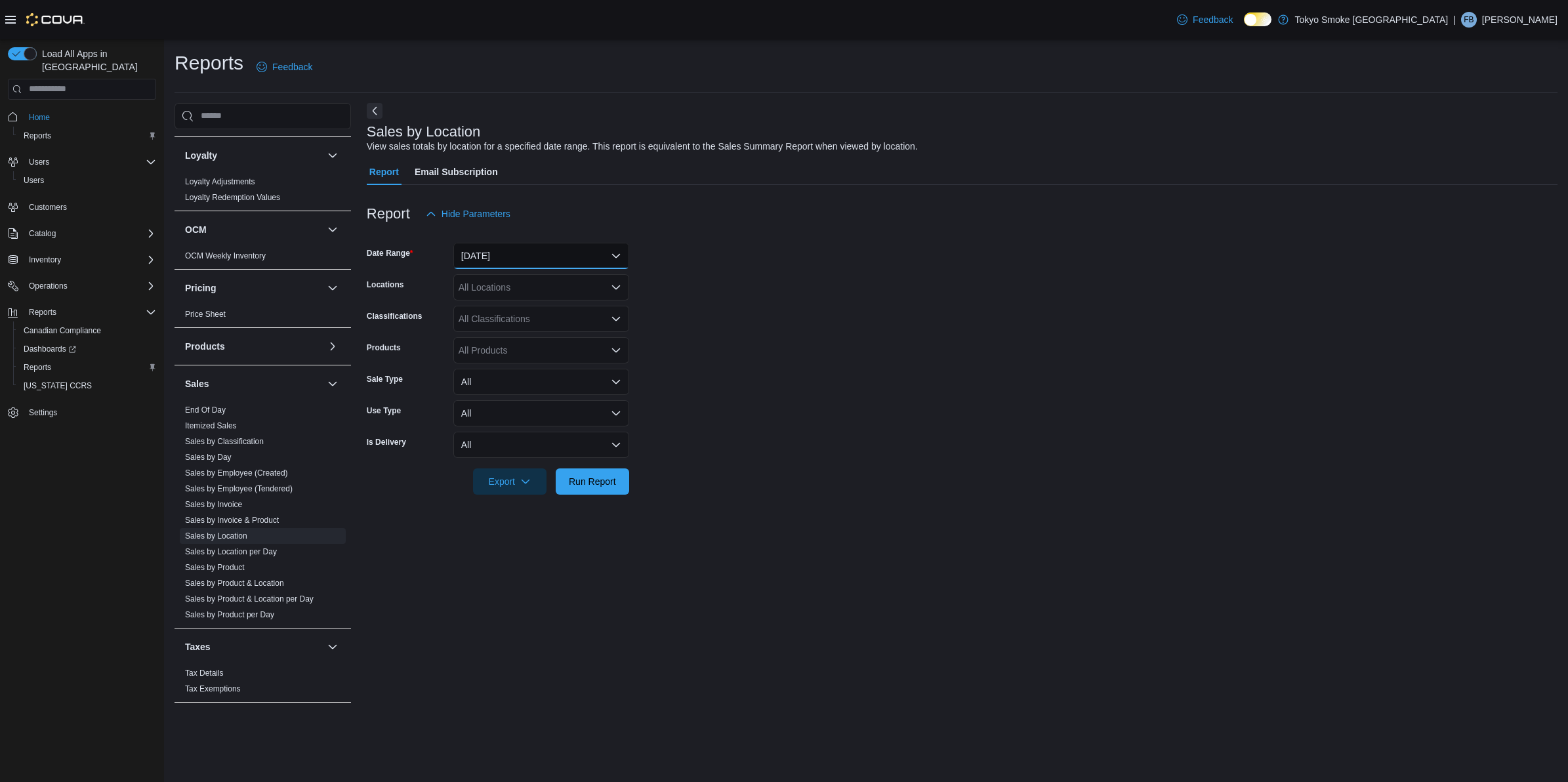
click at [497, 264] on button "[DATE]" at bounding box center [541, 256] width 176 height 26
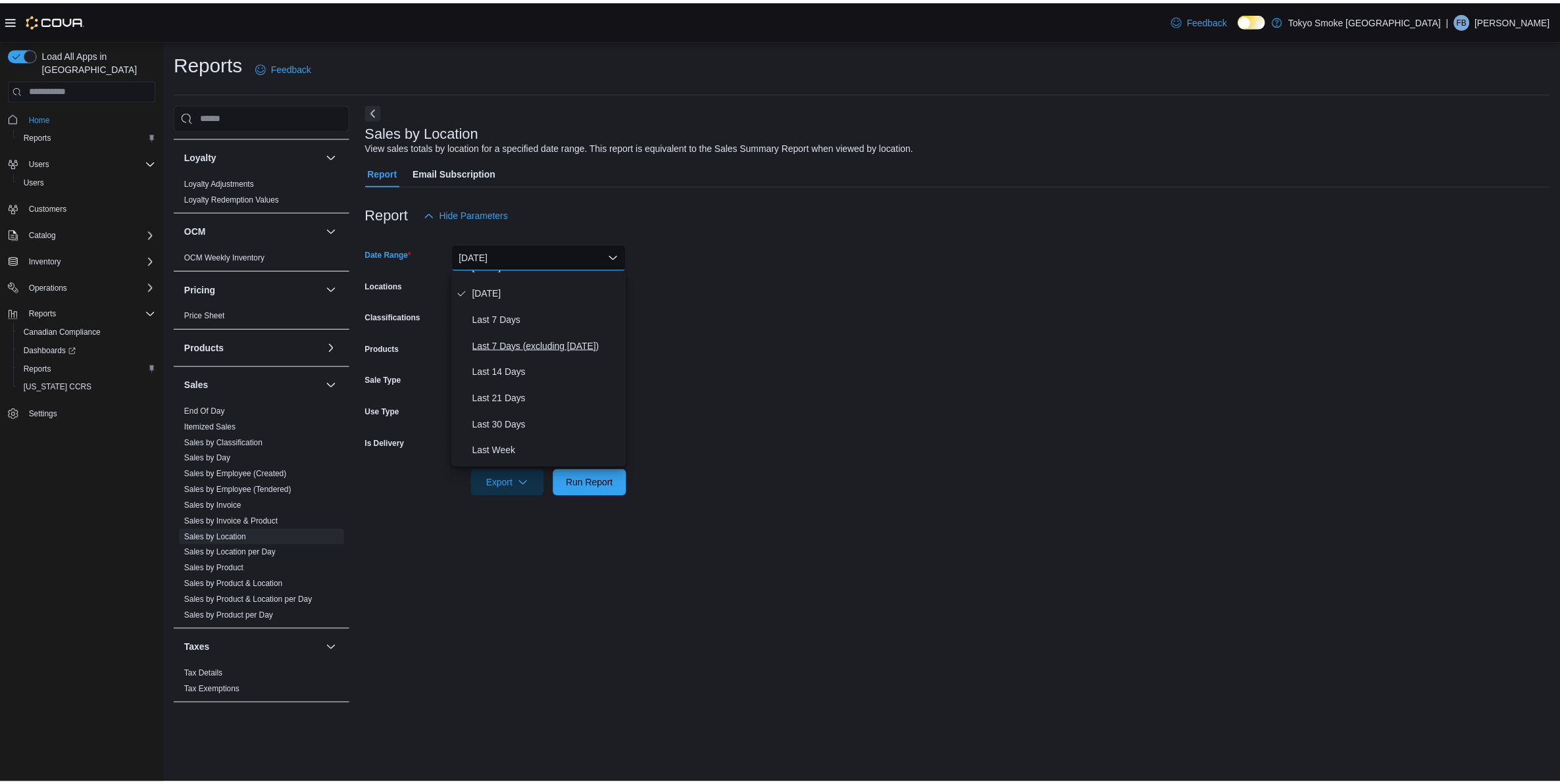
scroll to position [82, 0]
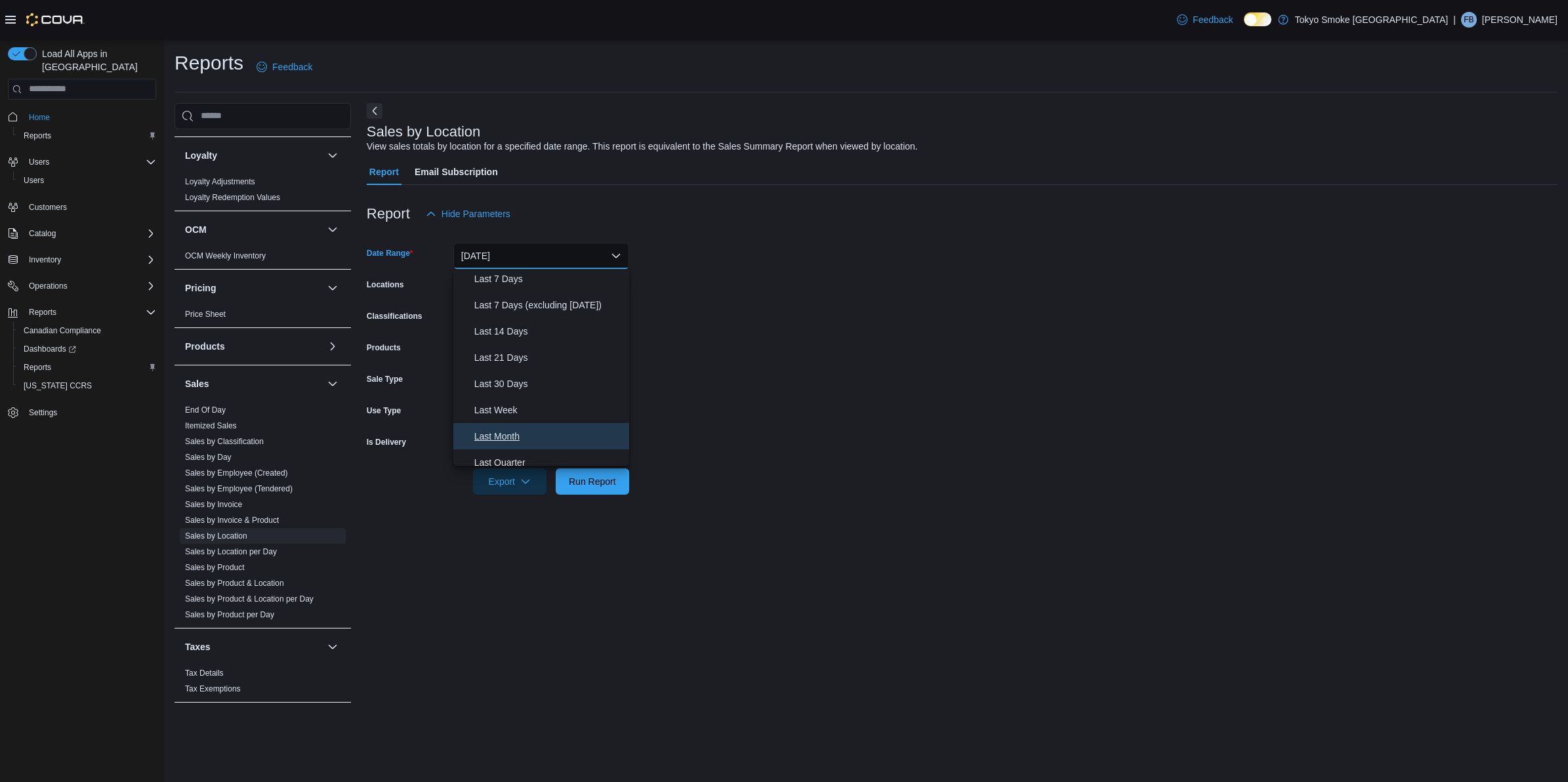
click at [515, 442] on span "Last Month" at bounding box center [549, 436] width 150 height 16
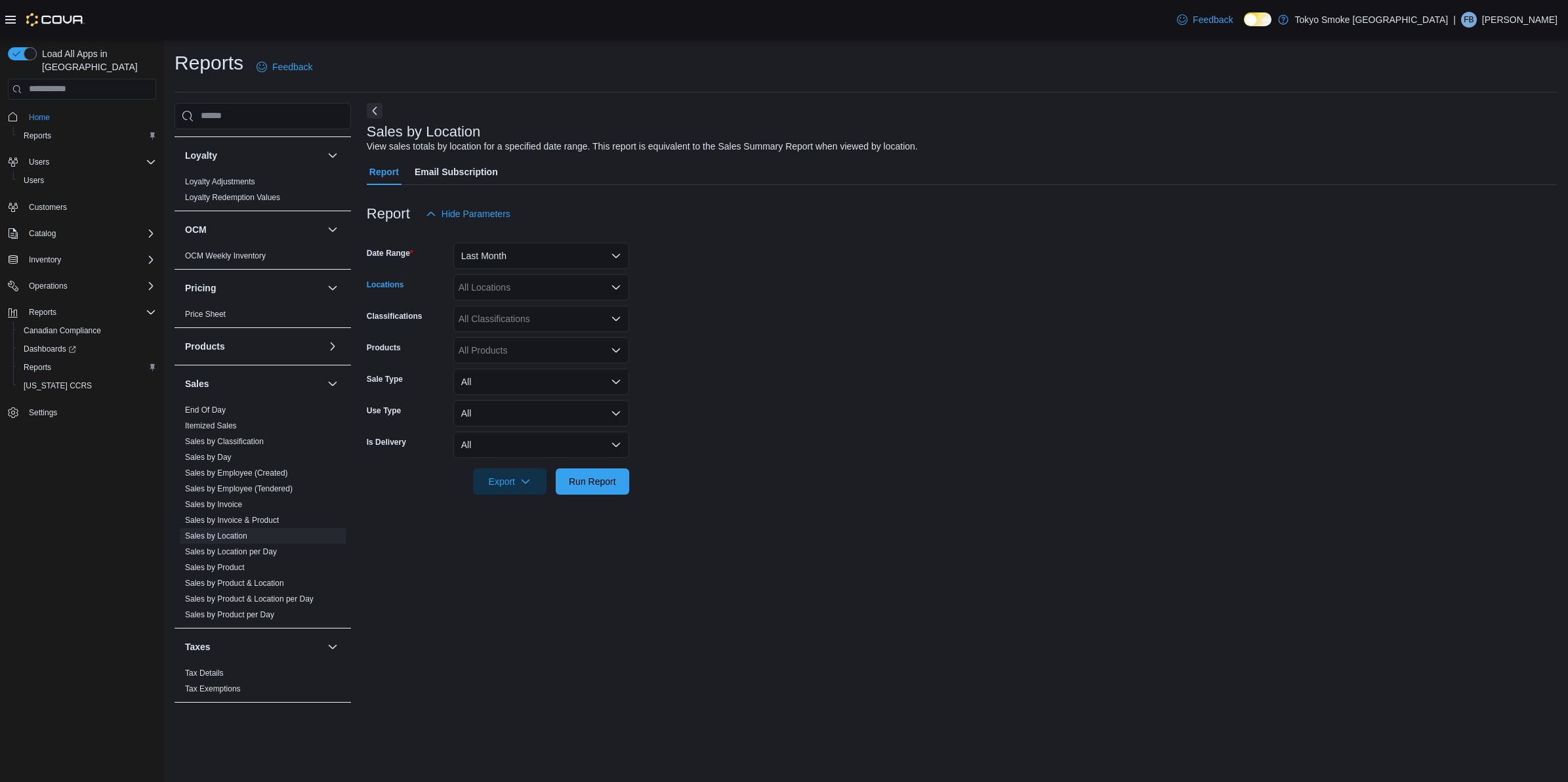
click at [564, 285] on div "All Locations" at bounding box center [541, 287] width 176 height 26
type input "**"
click at [569, 312] on div "[GEOGRAPHIC_DATA][PERSON_NAME]" at bounding box center [541, 309] width 160 height 13
click at [807, 287] on form "Date Range Last Month Locations [GEOGRAPHIC_DATA] [PERSON_NAME][GEOGRAPHIC_DATA…" at bounding box center [962, 361] width 1191 height 268
click at [621, 493] on button "Run Report" at bounding box center [592, 481] width 73 height 26
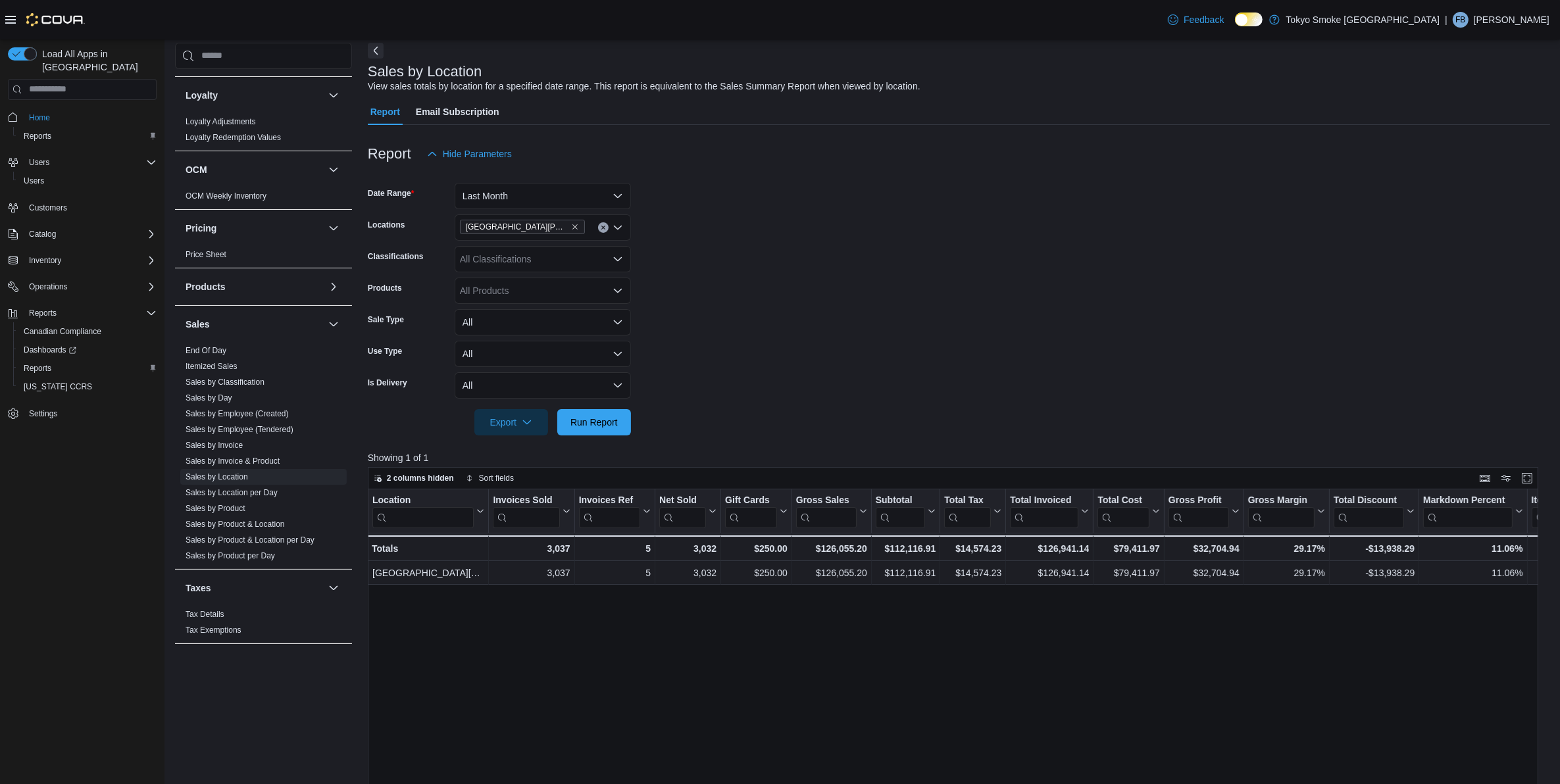
scroll to position [246, 0]
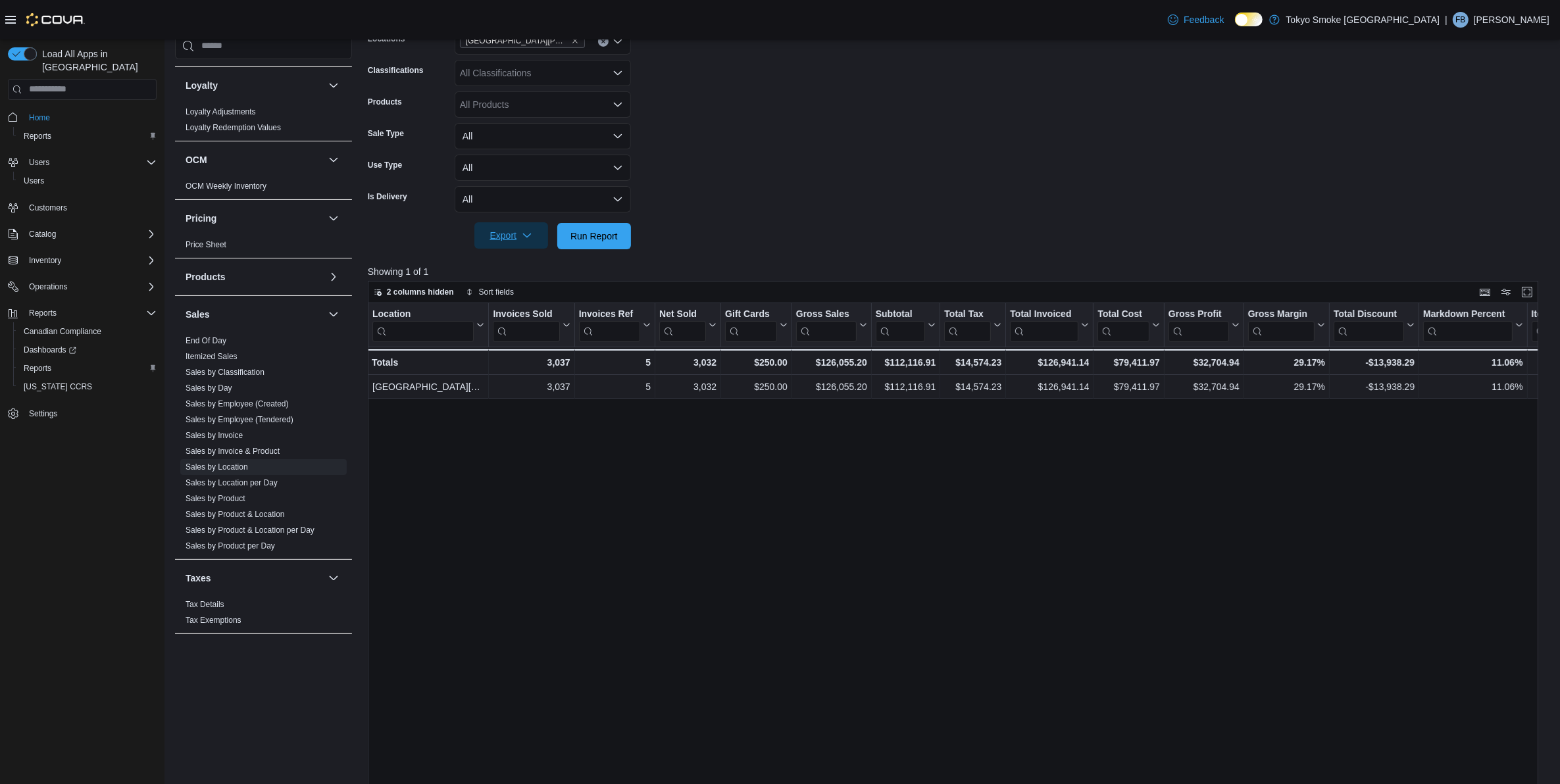
click at [504, 237] on span "Export" at bounding box center [511, 235] width 58 height 27
click at [516, 254] on button "Export to Excel" at bounding box center [513, 262] width 75 height 27
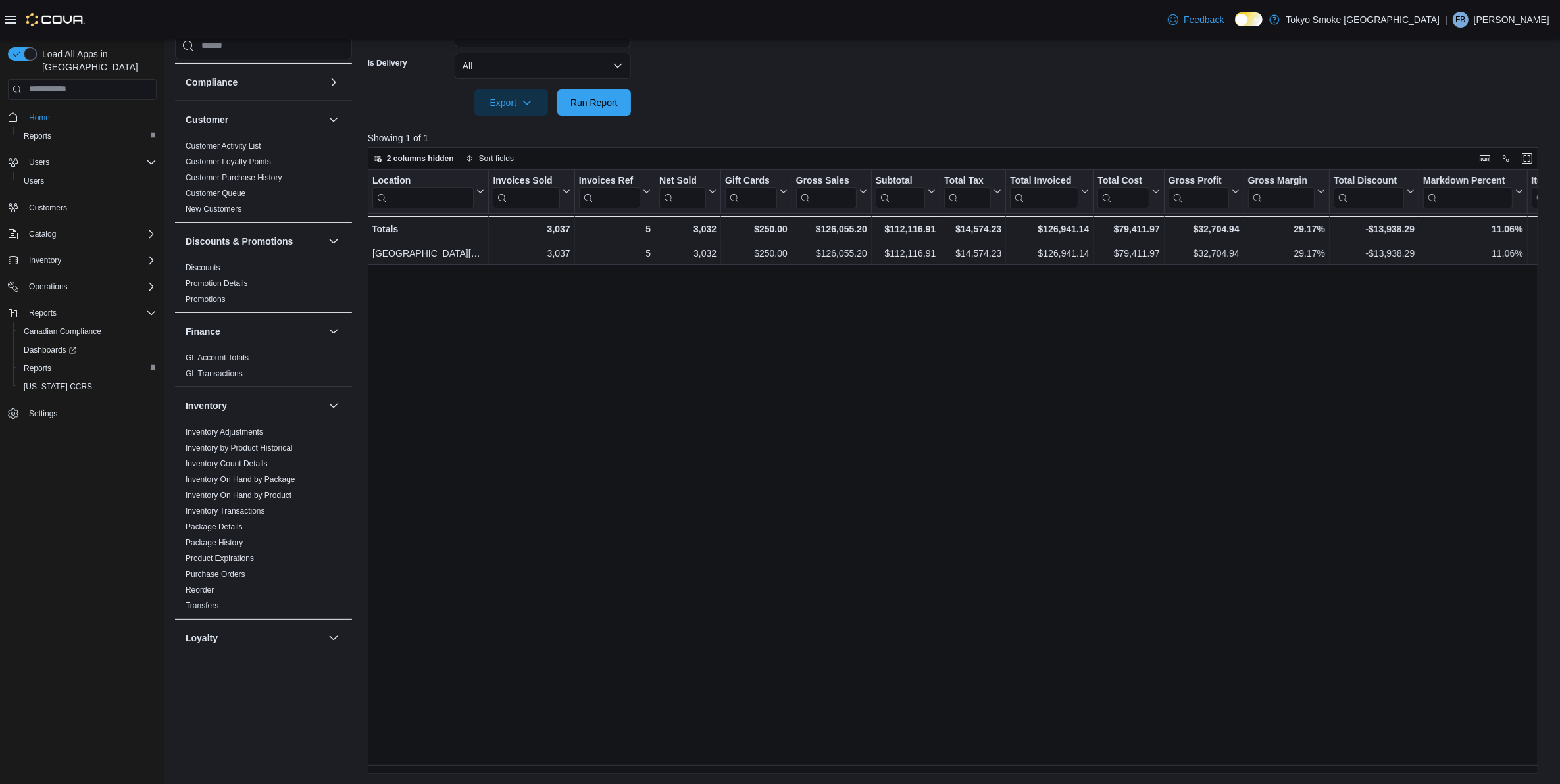
scroll to position [47, 0]
drag, startPoint x: 247, startPoint y: 380, endPoint x: 265, endPoint y: 380, distance: 18.0
click at [247, 380] on link "GL Account Totals" at bounding box center [217, 380] width 63 height 9
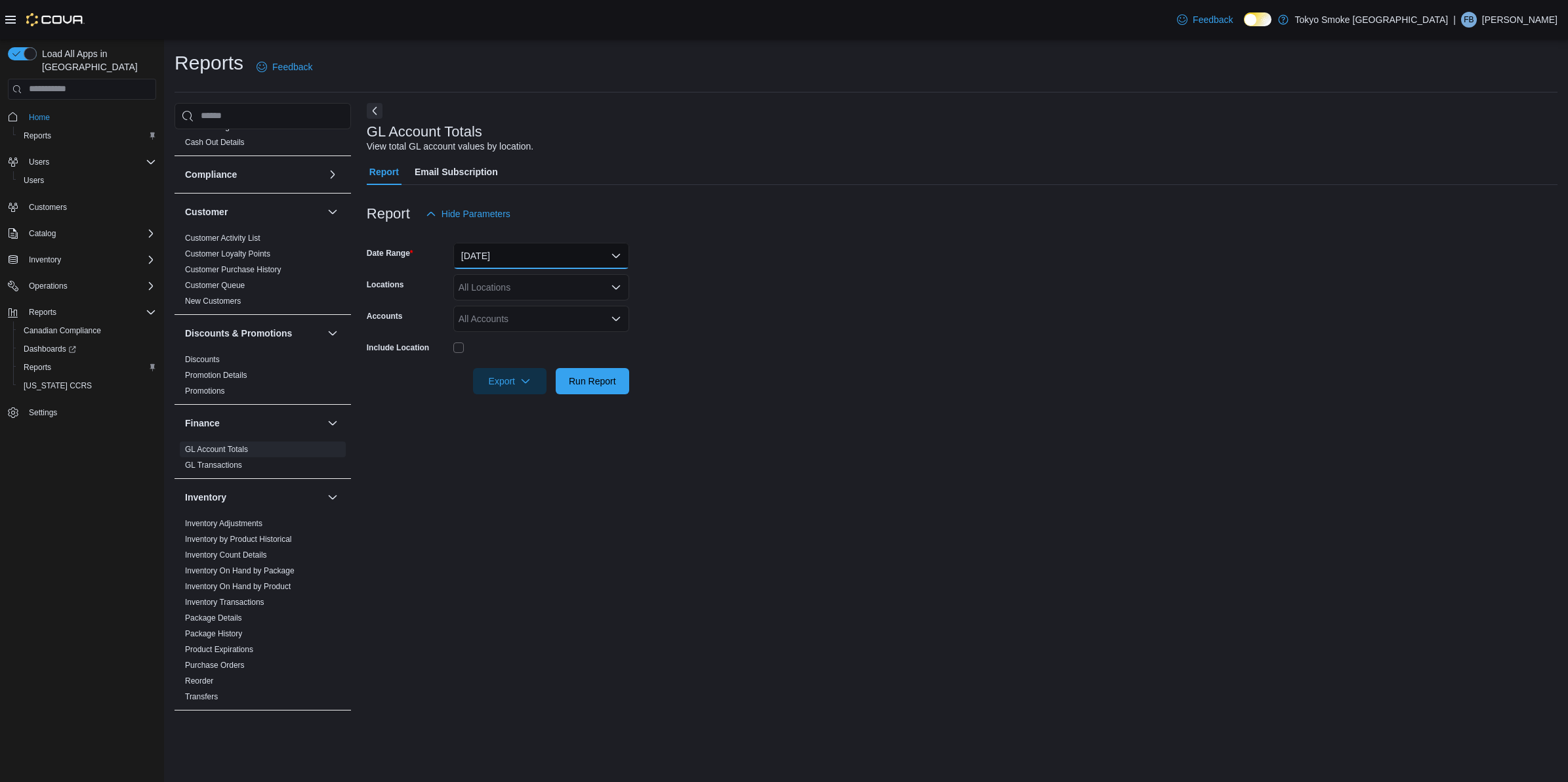
click at [510, 245] on button "[DATE]" at bounding box center [541, 256] width 176 height 26
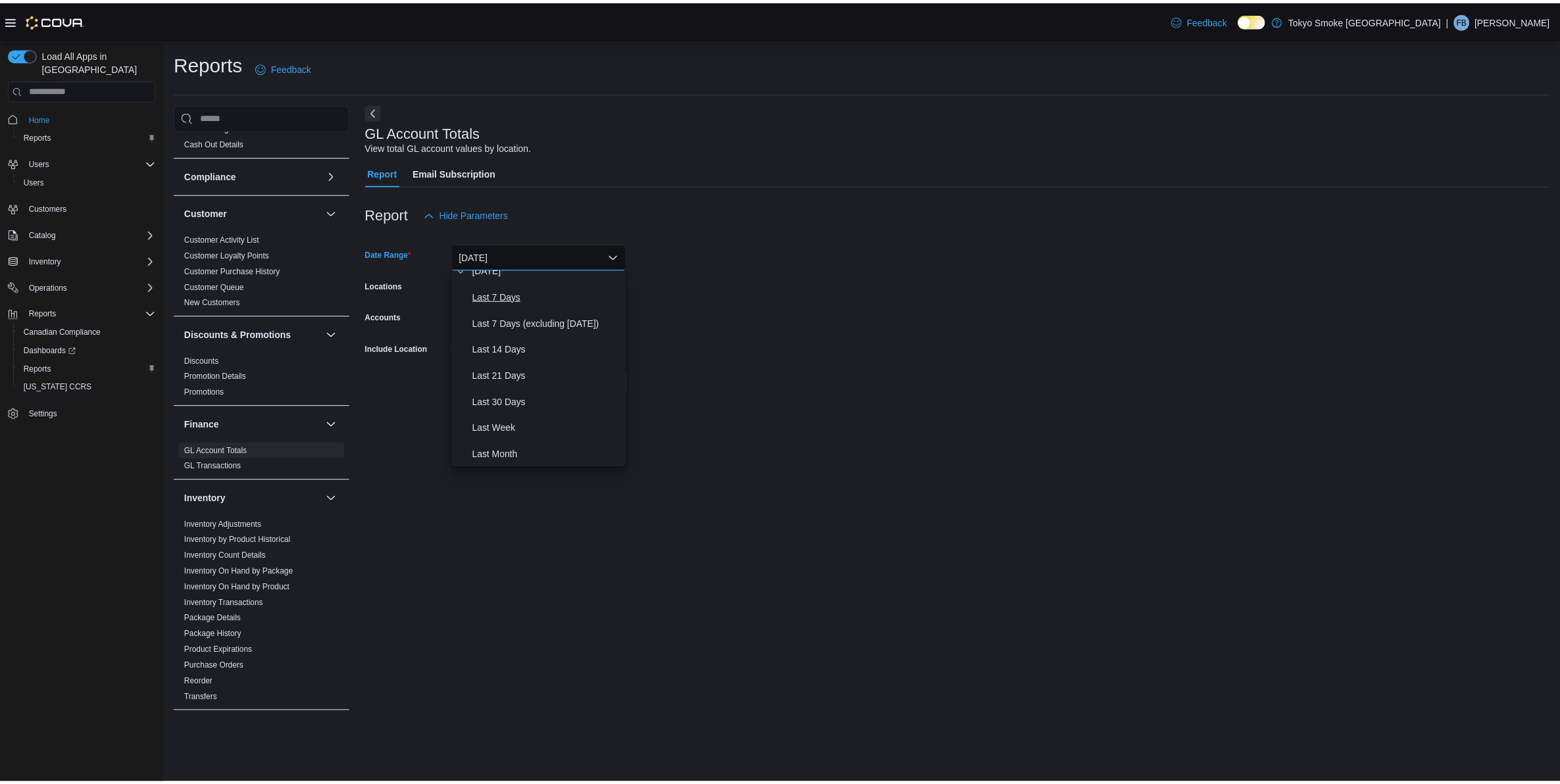
scroll to position [196, 0]
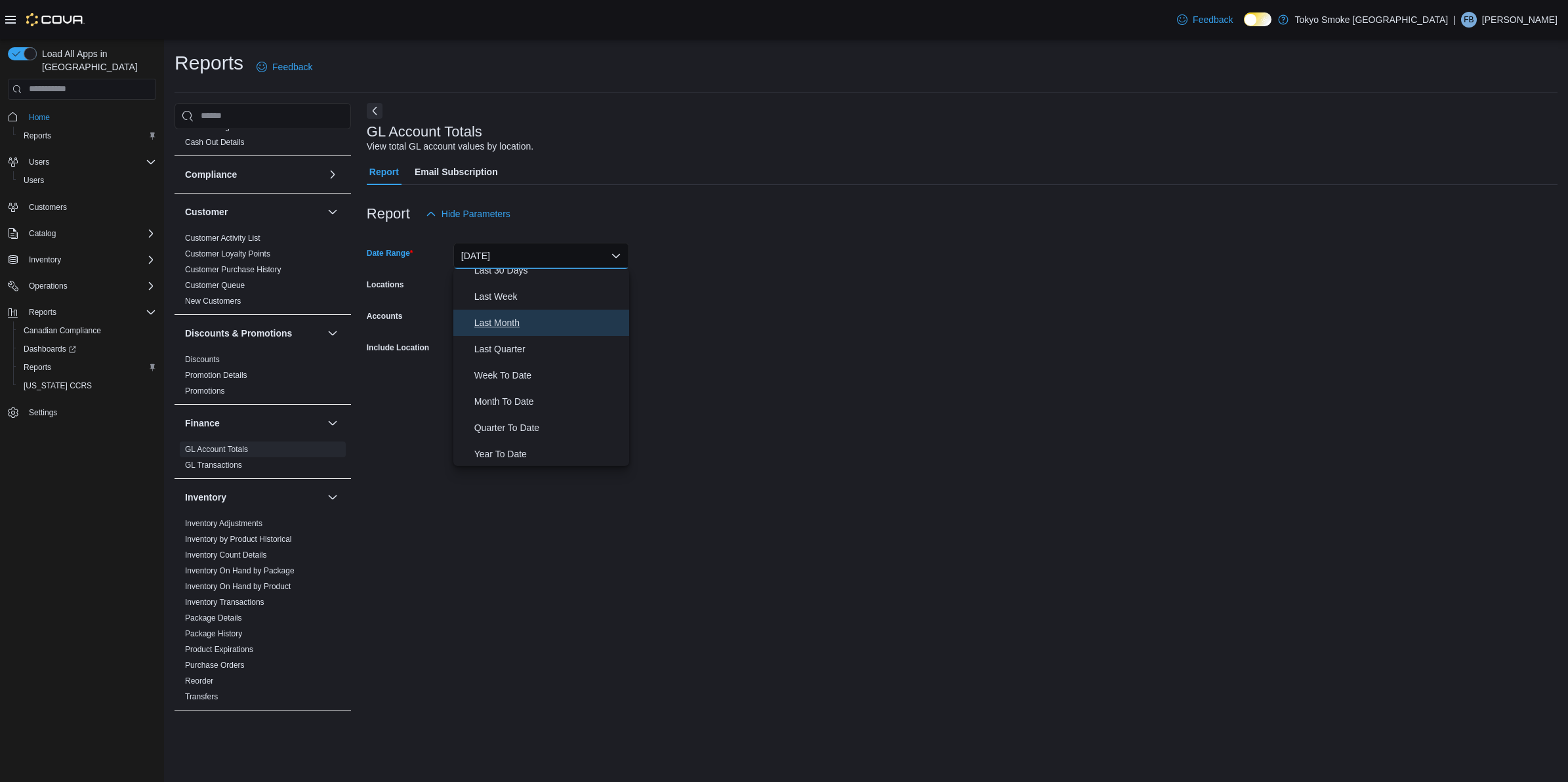
click at [507, 316] on span "Last Month" at bounding box center [549, 322] width 150 height 16
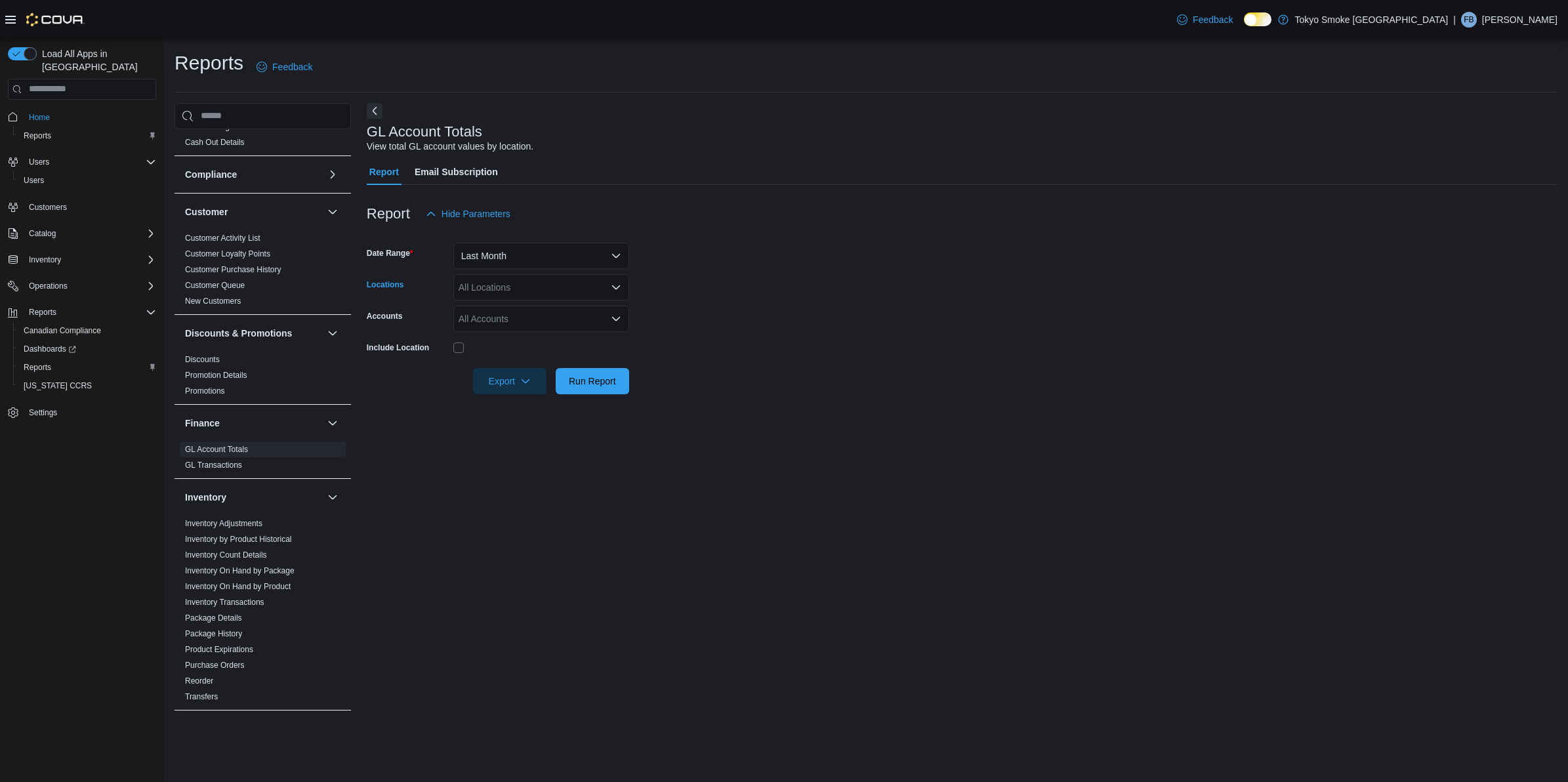
click at [503, 296] on div "All Locations" at bounding box center [541, 287] width 176 height 26
type input "**"
click at [529, 313] on span "[GEOGRAPHIC_DATA][PERSON_NAME]" at bounding box center [567, 309] width 171 height 13
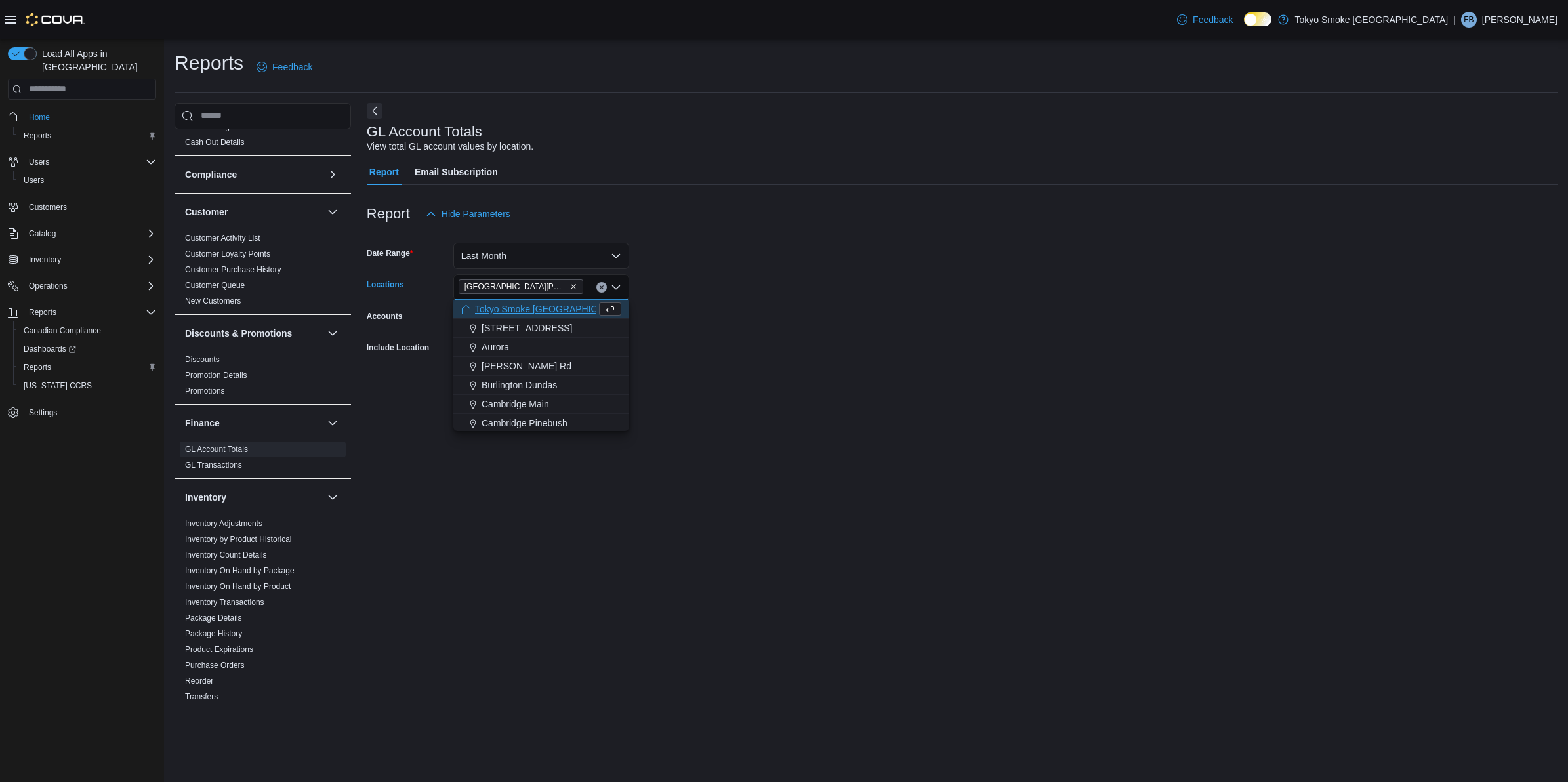
click at [825, 275] on form "Date Range Last Month Locations [GEOGRAPHIC_DATA] [PERSON_NAME][GEOGRAPHIC_DATA…" at bounding box center [962, 310] width 1191 height 167
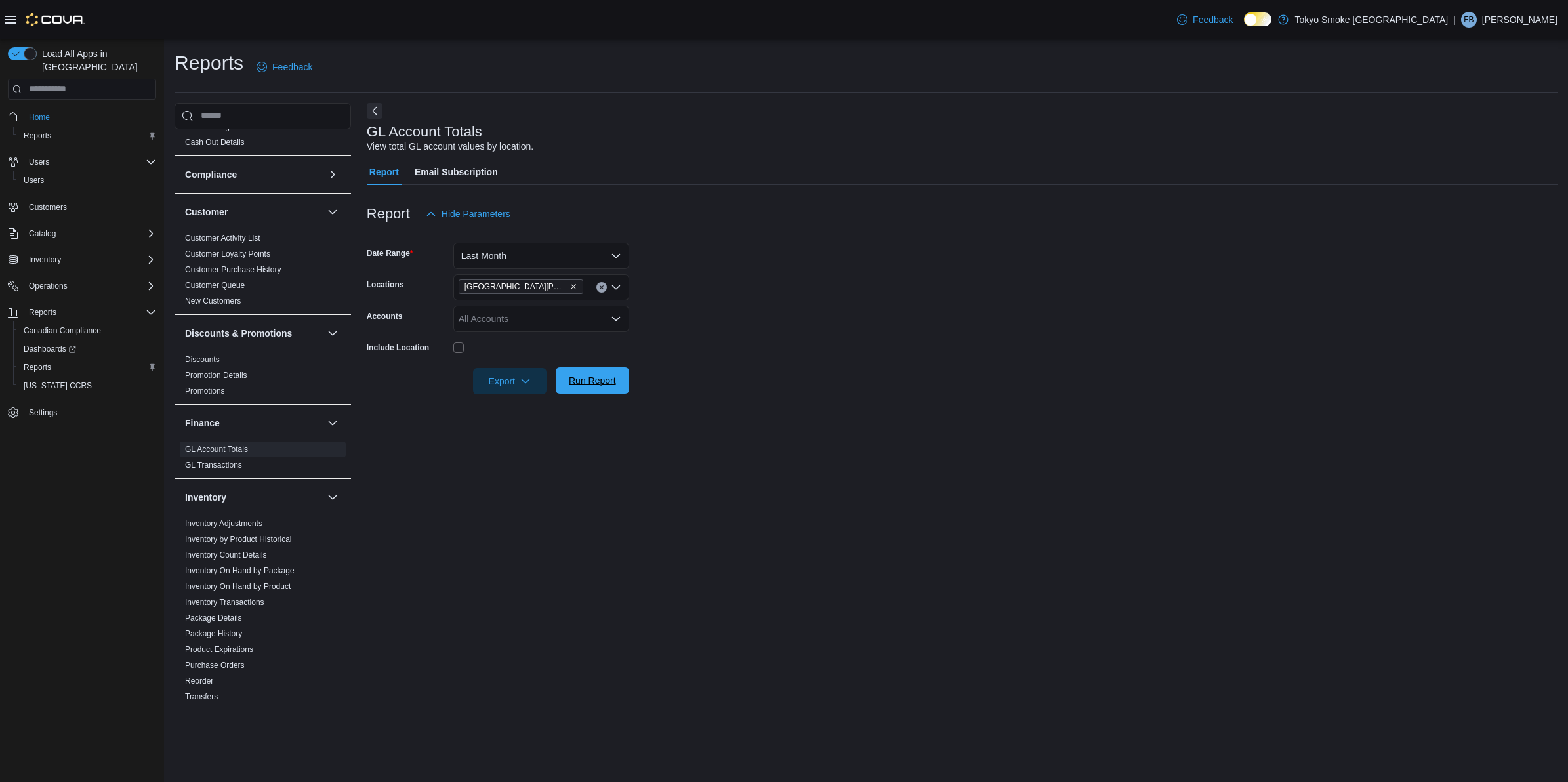
click at [604, 372] on span "Run Report" at bounding box center [592, 380] width 57 height 26
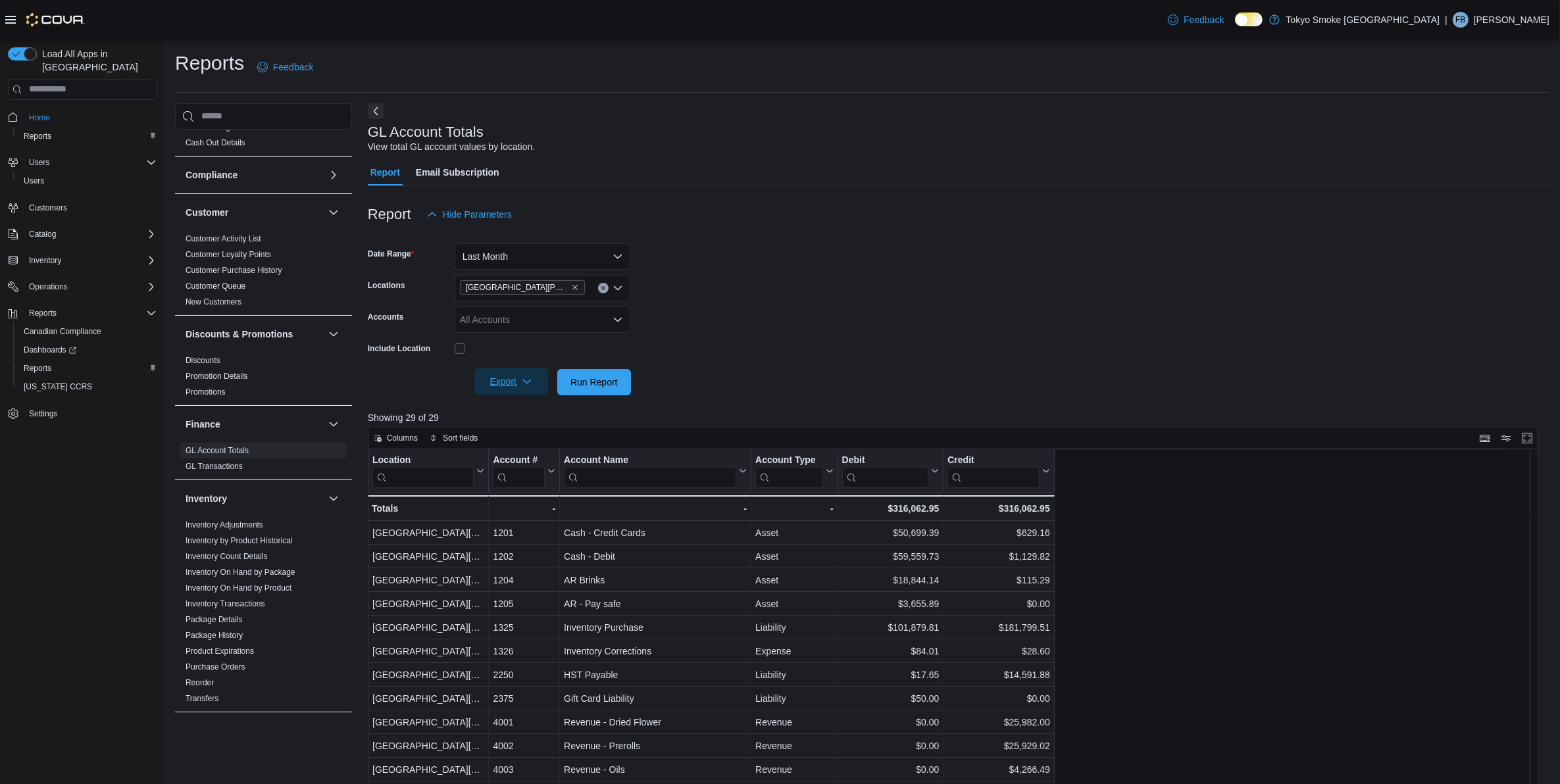
click at [515, 381] on span "Export" at bounding box center [511, 381] width 58 height 27
click at [516, 403] on span "Export to Excel" at bounding box center [513, 408] width 59 height 11
